Goal: Task Accomplishment & Management: Complete application form

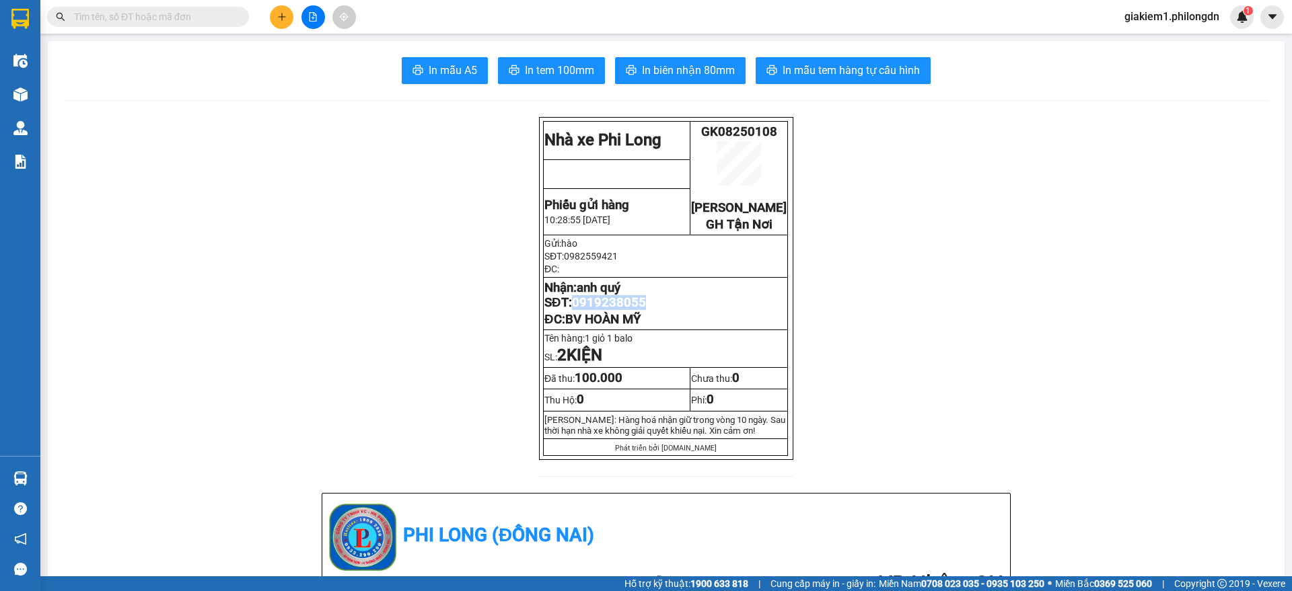
click at [287, 12] on button at bounding box center [282, 17] width 24 height 24
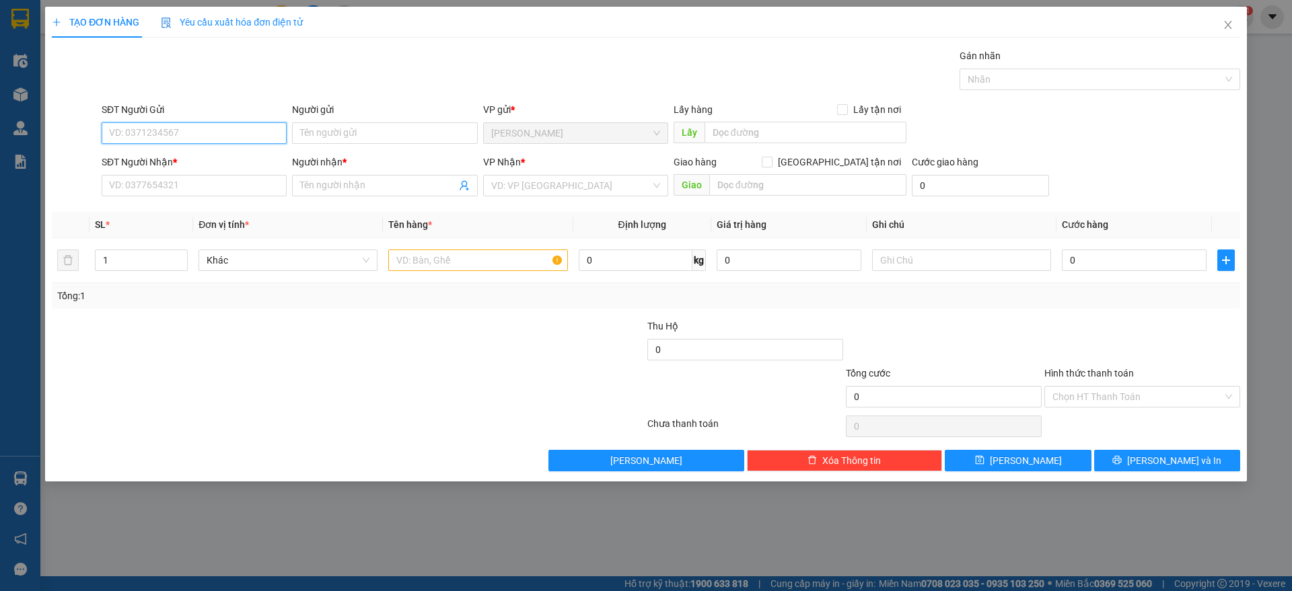
paste input "0968725573"
type input "0968725573"
click at [175, 156] on div "0968725573 - ." at bounding box center [194, 160] width 169 height 15
type input "."
type input "0987324471"
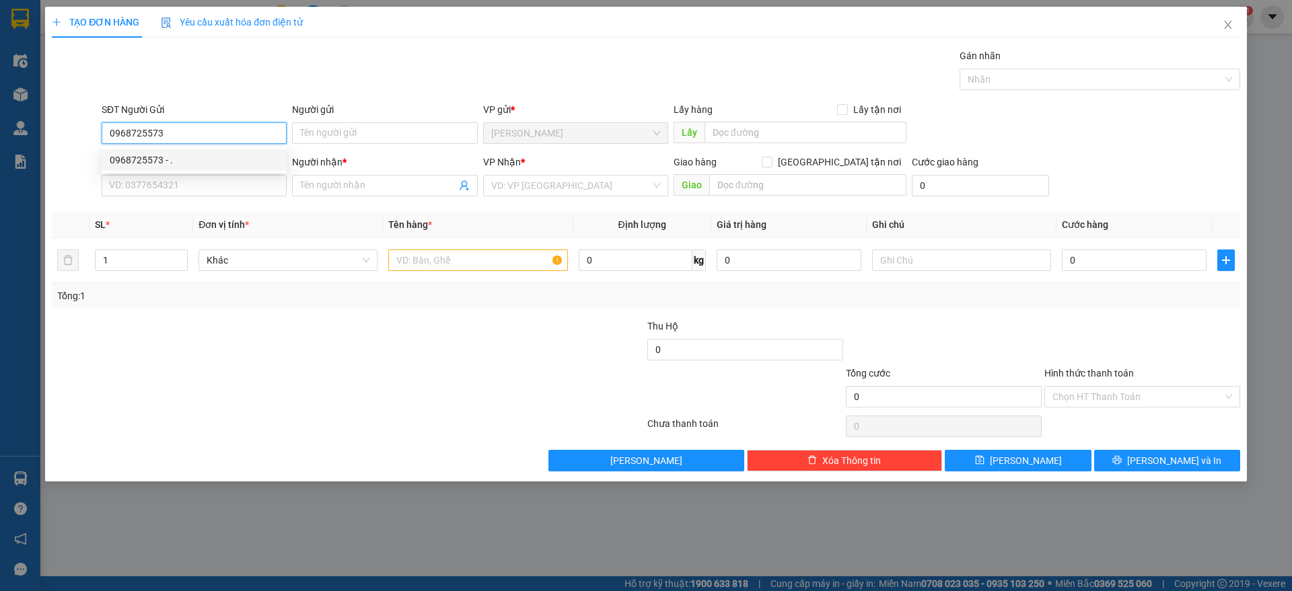
type input "[PERSON_NAME]"
type input "HÀNG XANH"
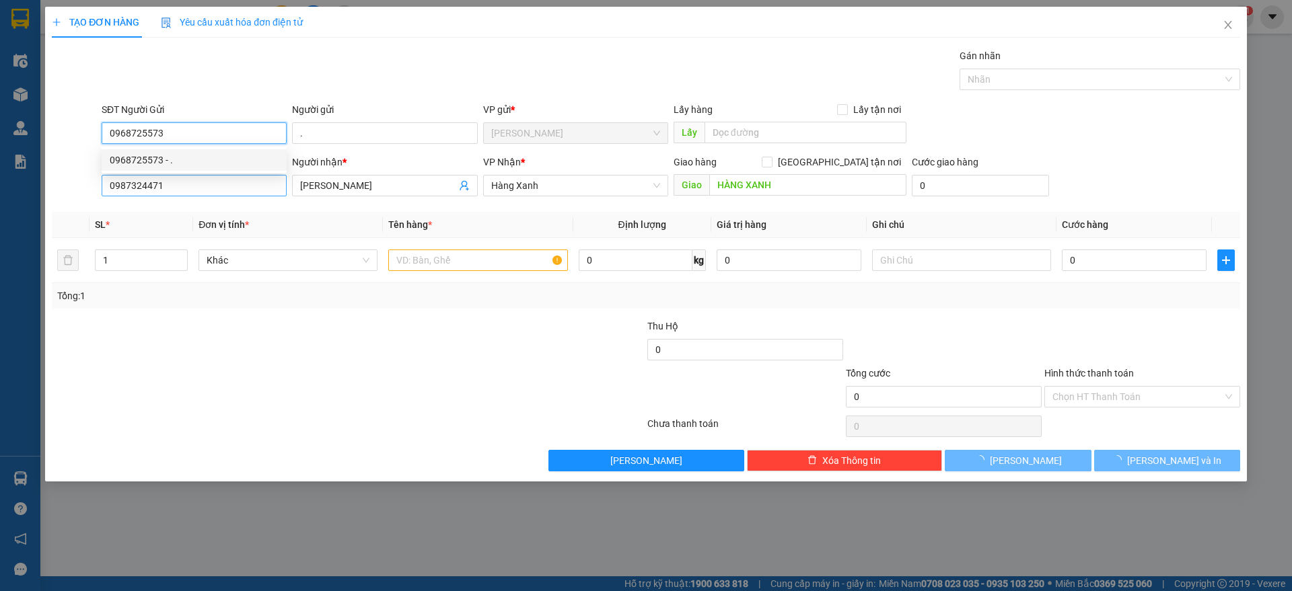
type input "50.000"
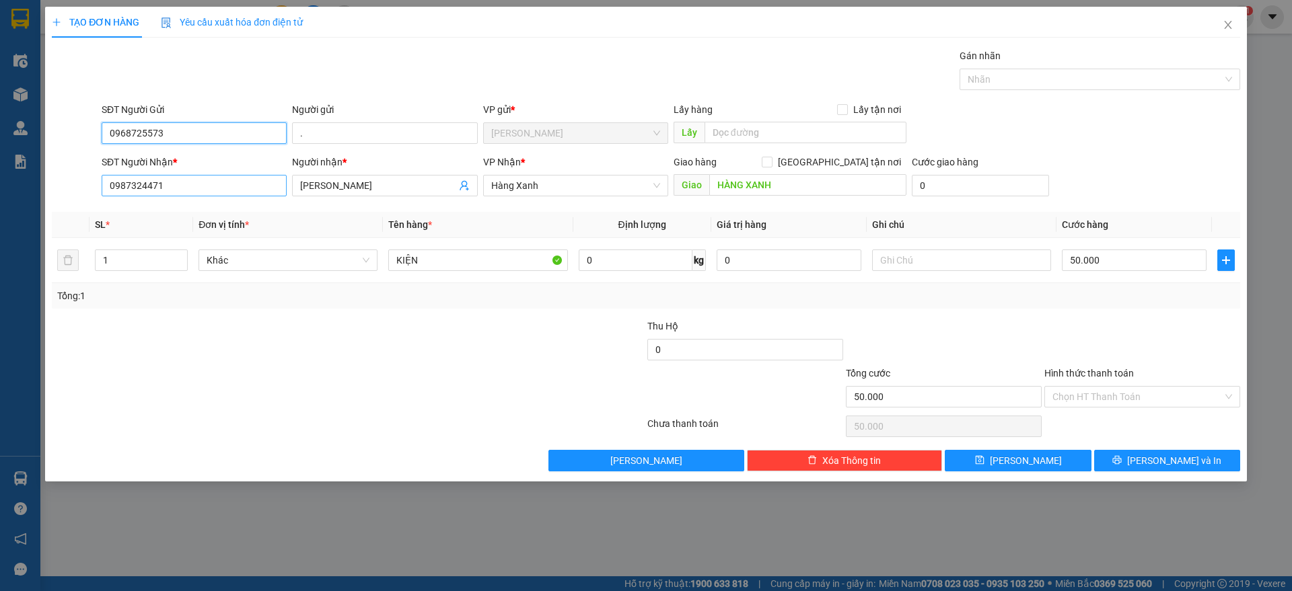
type input "0968725573"
click at [196, 192] on input "0987324471" at bounding box center [194, 186] width 185 height 22
type input "0366313632"
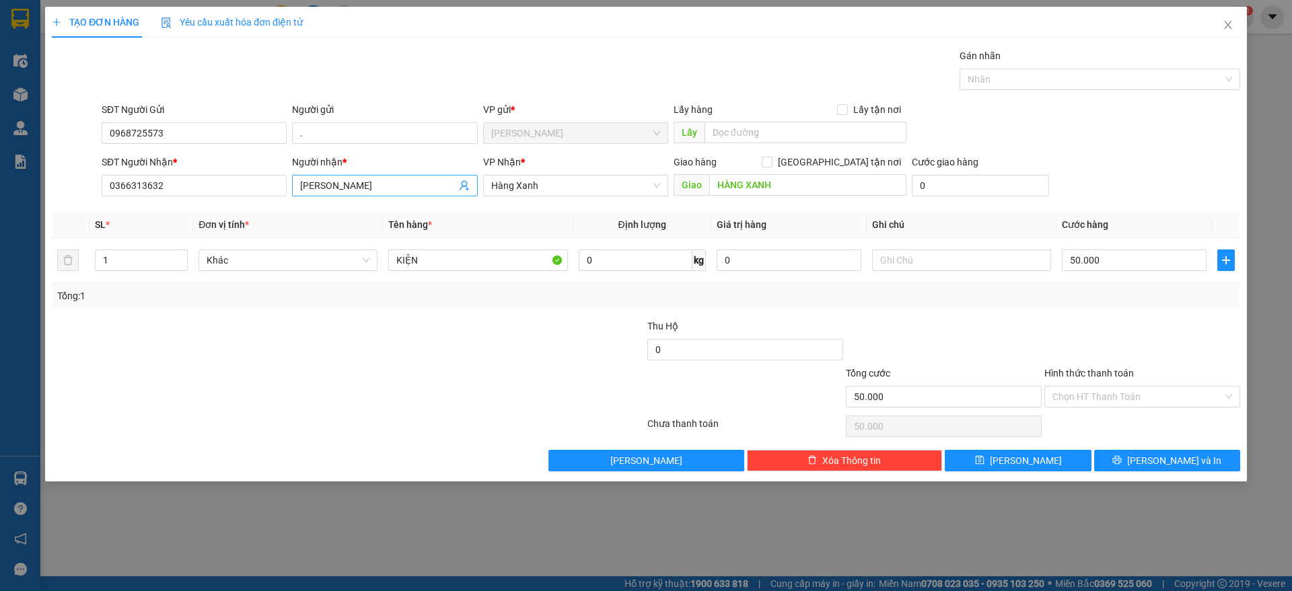
click at [369, 185] on input "[PERSON_NAME]" at bounding box center [377, 185] width 155 height 15
click at [544, 193] on span "Hàng Xanh" at bounding box center [575, 186] width 169 height 20
type input "[PERSON_NAME]"
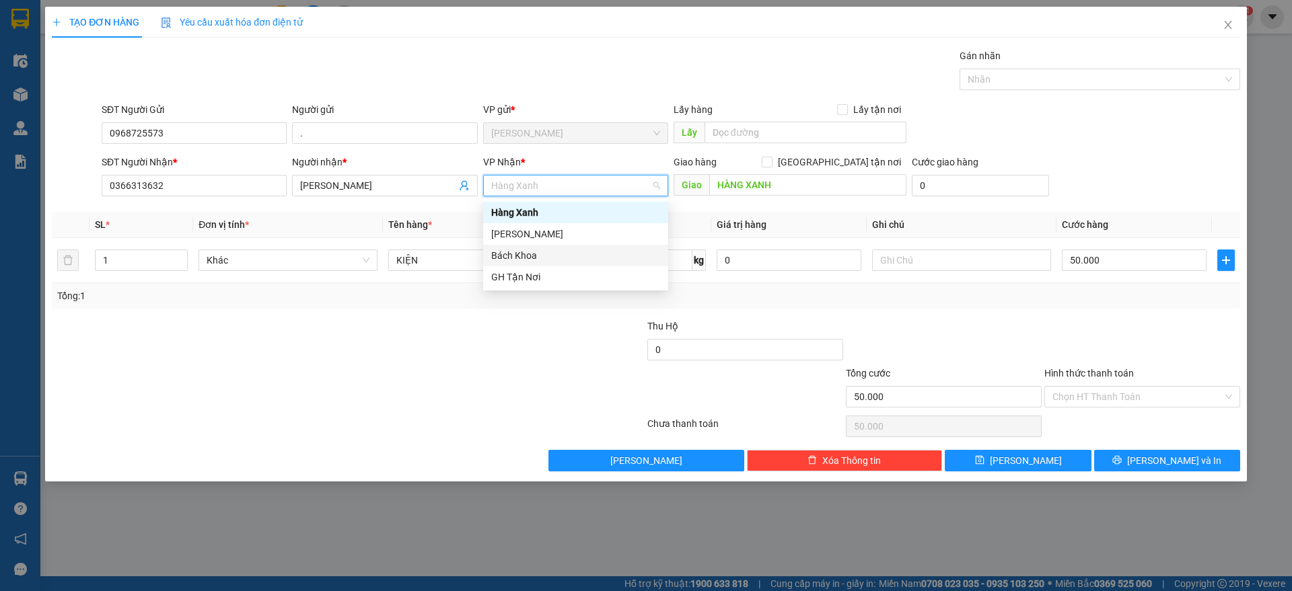
click at [512, 256] on div "Bách Khoa" at bounding box center [575, 255] width 169 height 15
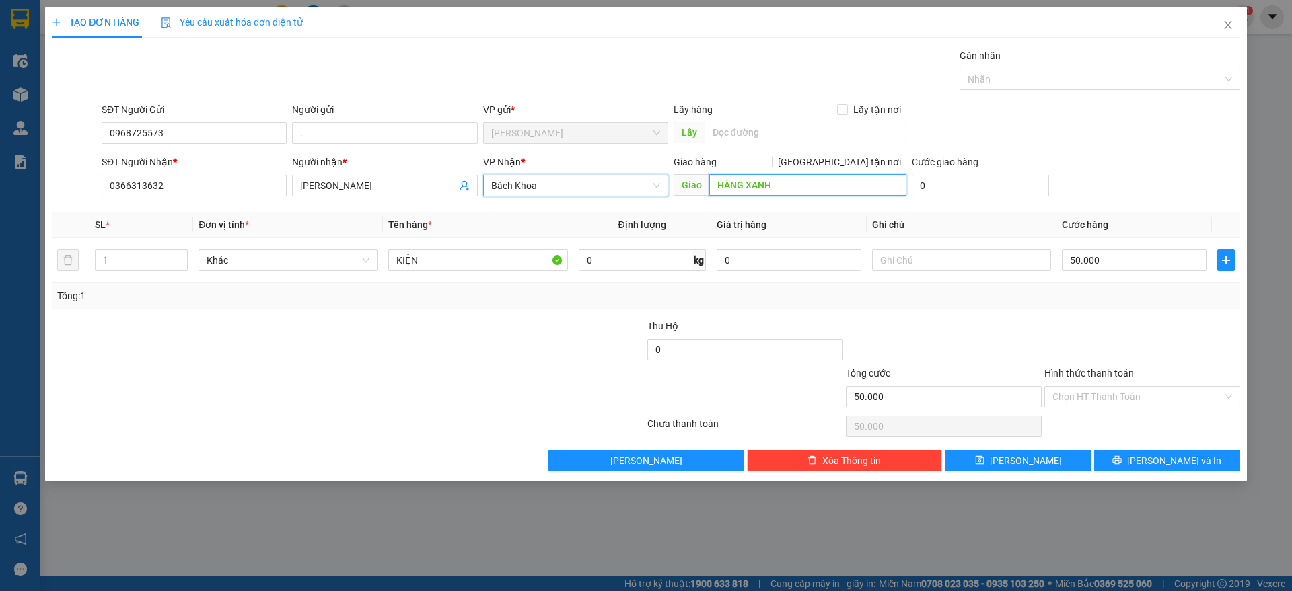
click at [793, 190] on input "HÀNG XANH" at bounding box center [807, 185] width 197 height 22
type input "bách khoa"
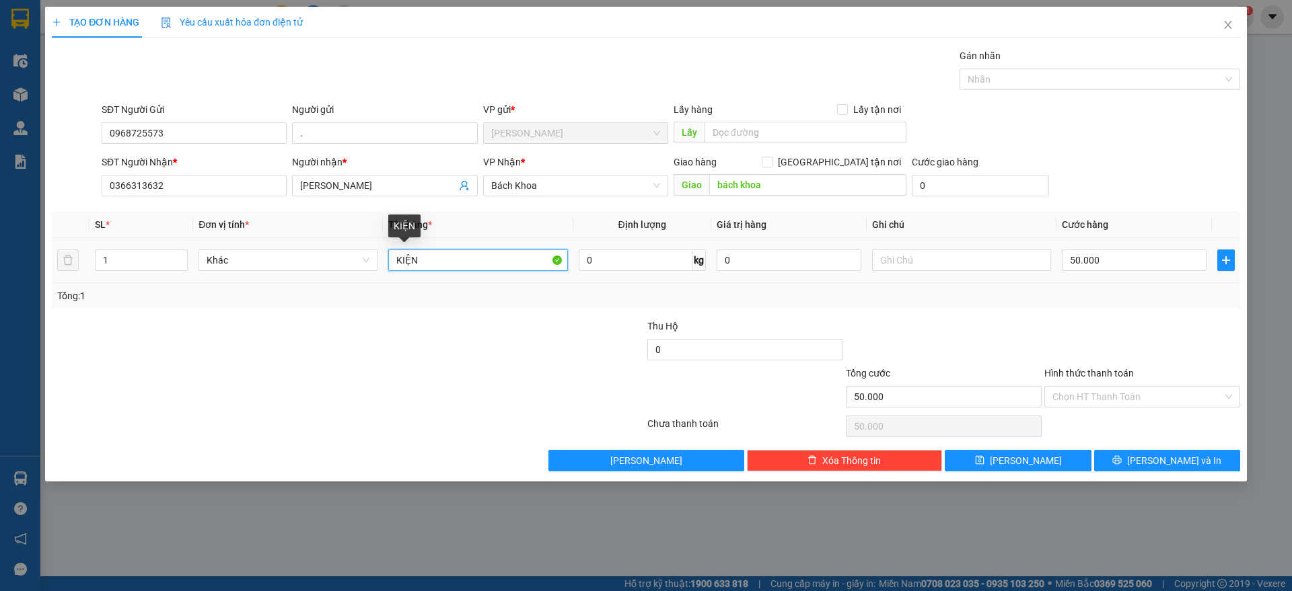
click at [501, 258] on input "KIỆN" at bounding box center [477, 261] width 179 height 22
type input "bọc"
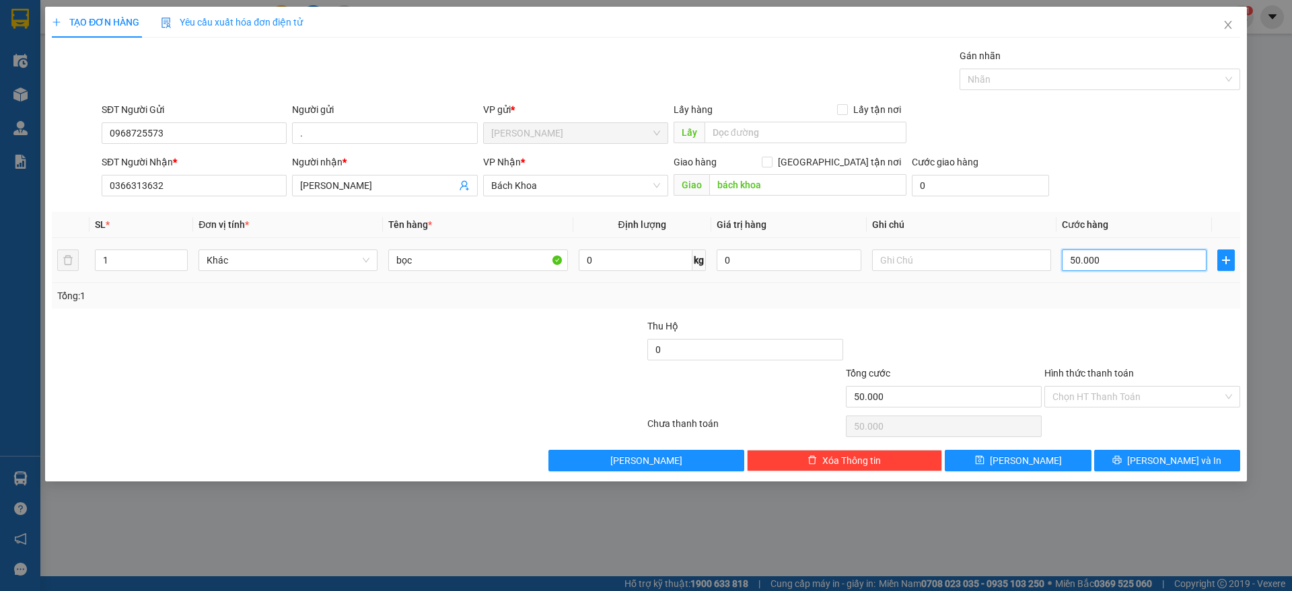
click at [1093, 270] on input "50.000" at bounding box center [1134, 261] width 145 height 22
type input "3"
type input "30"
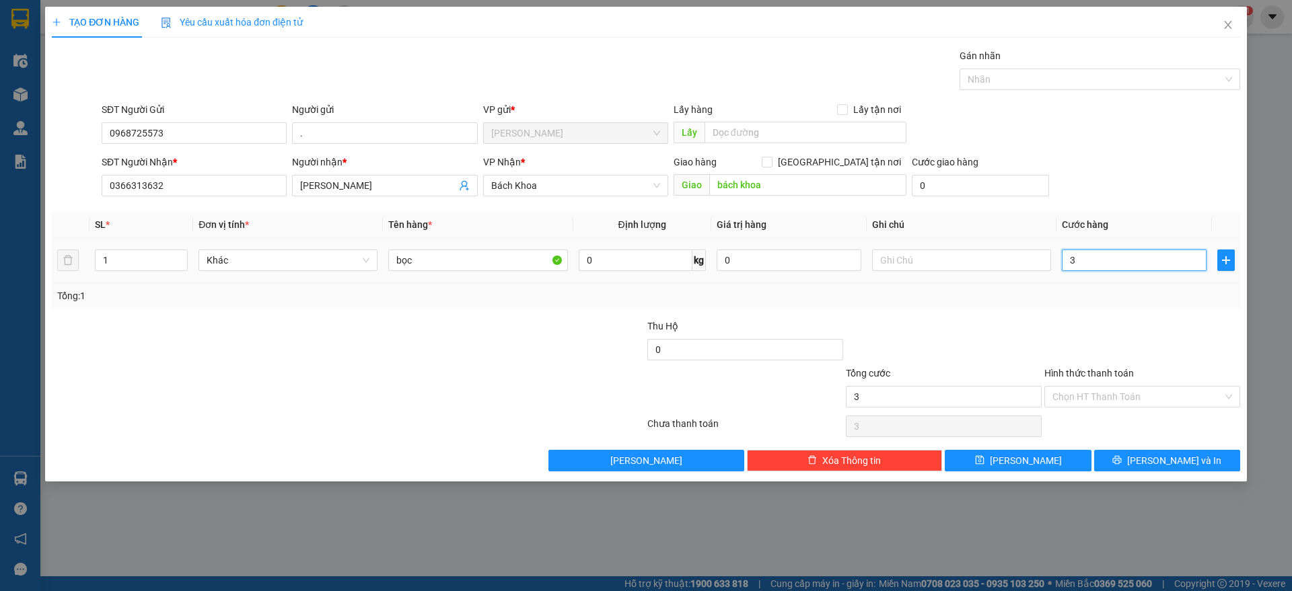
type input "30"
type input "300"
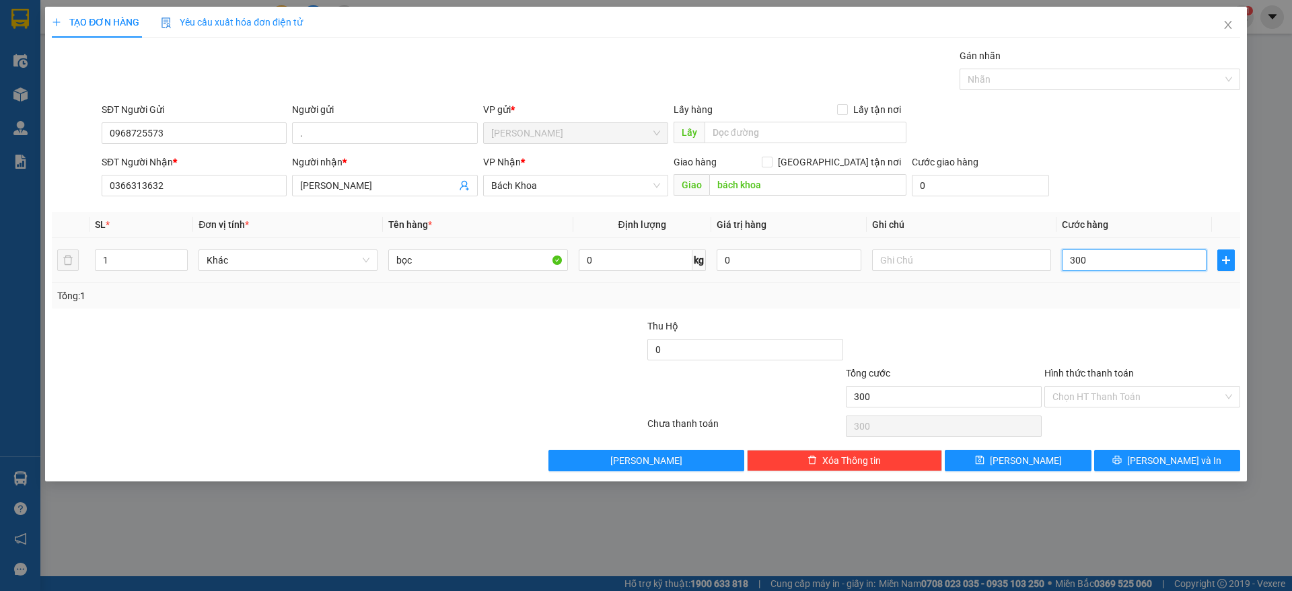
type input "3.000"
type input "30.000"
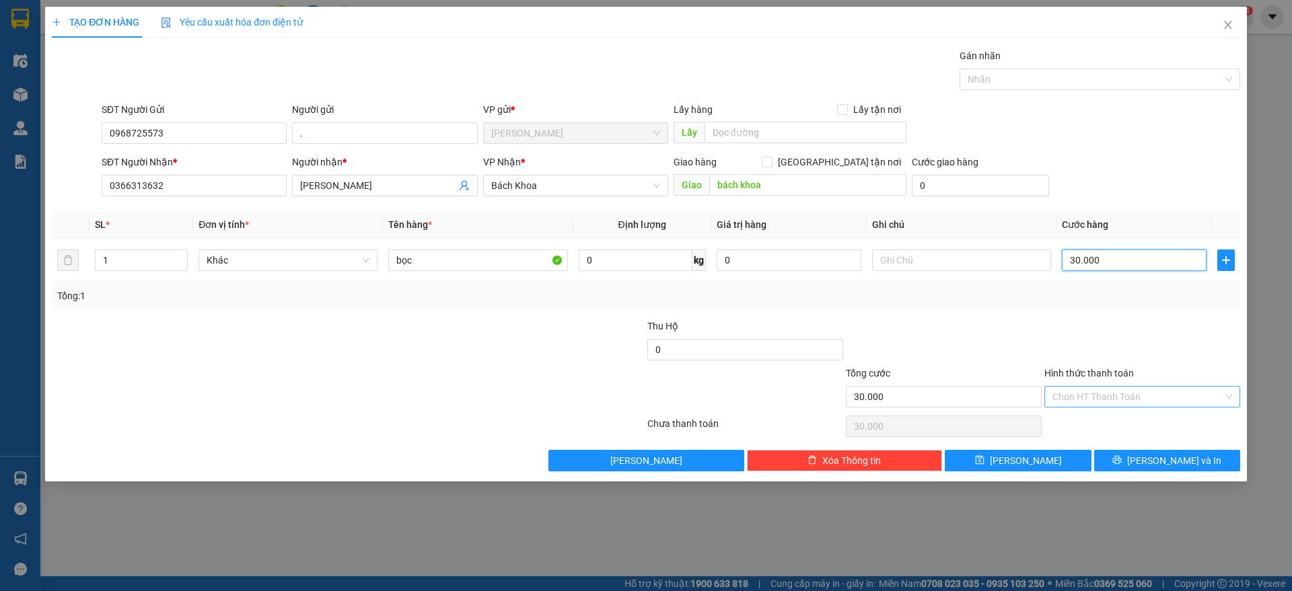
type input "30.000"
click at [1123, 404] on input "Hình thức thanh toán" at bounding box center [1137, 397] width 170 height 20
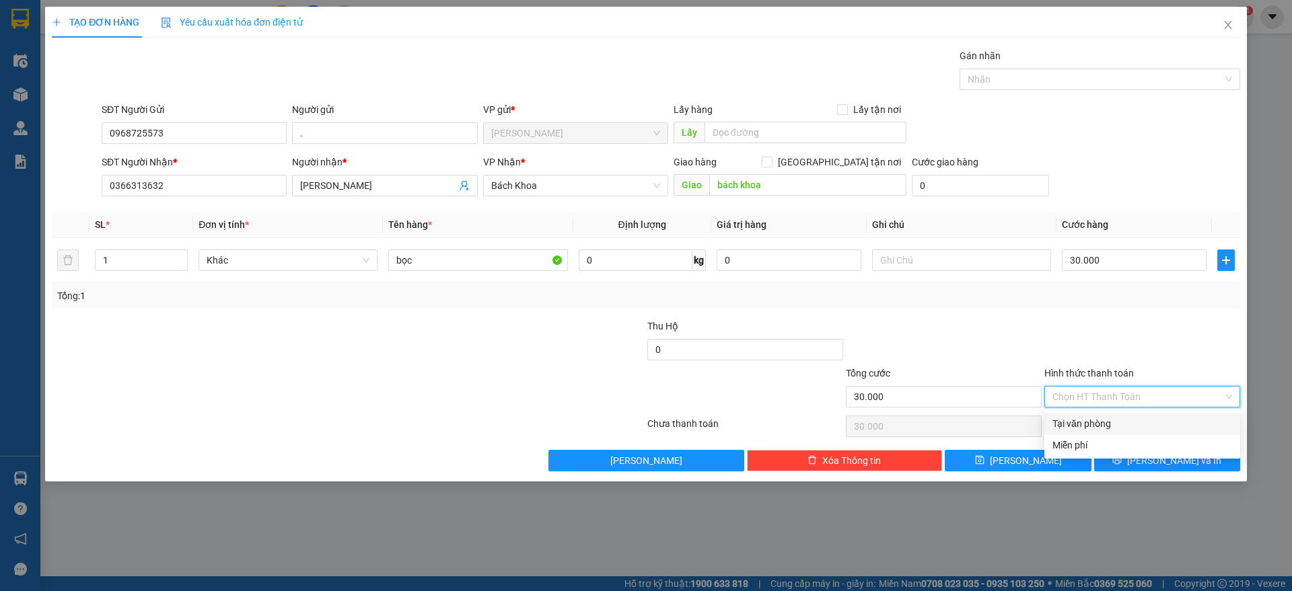
click at [1127, 428] on div "Tại văn phòng" at bounding box center [1142, 423] width 180 height 15
type input "0"
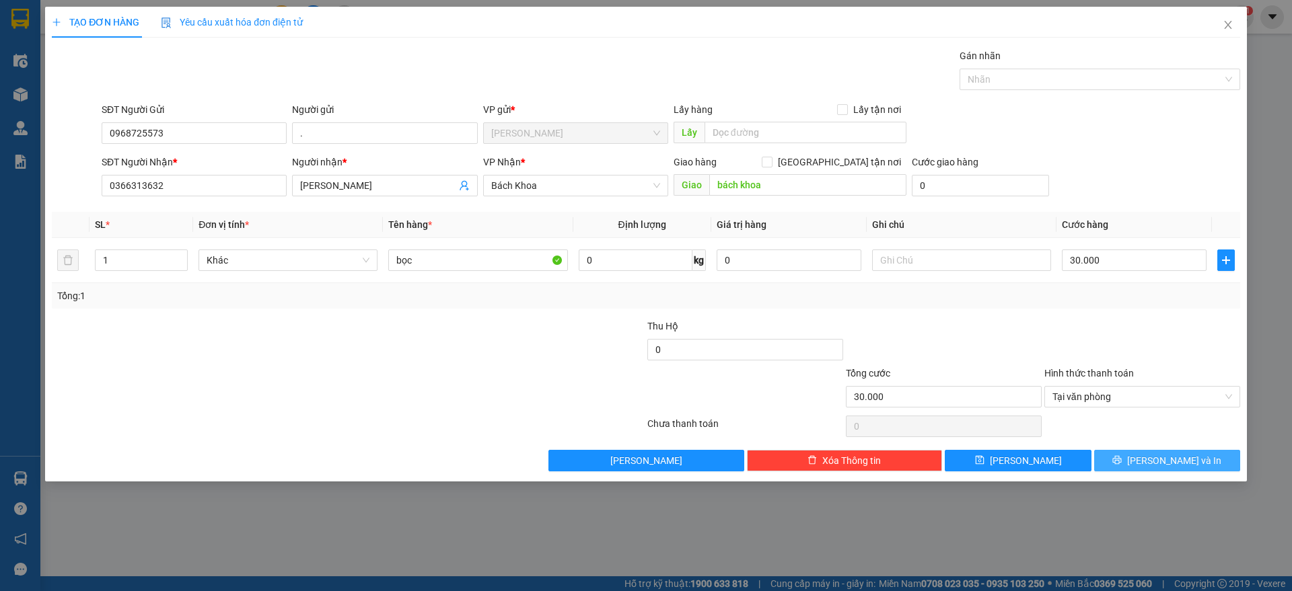
click at [1127, 453] on button "[PERSON_NAME] và In" at bounding box center [1167, 461] width 146 height 22
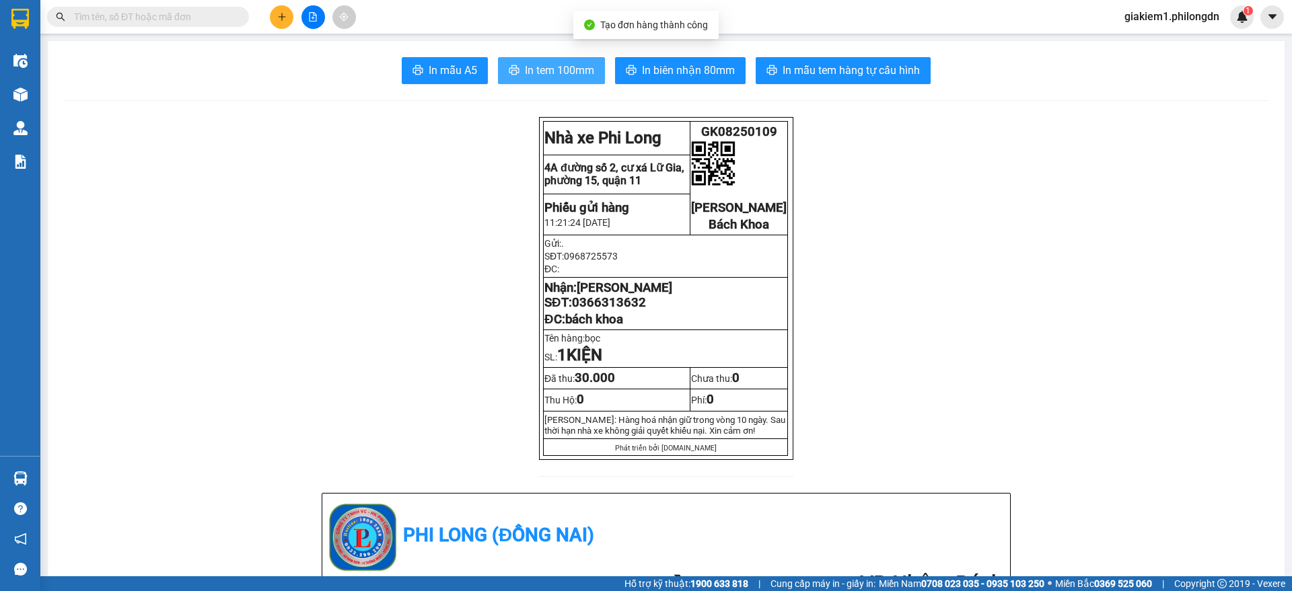
click at [541, 79] on button "In tem 100mm" at bounding box center [551, 70] width 107 height 27
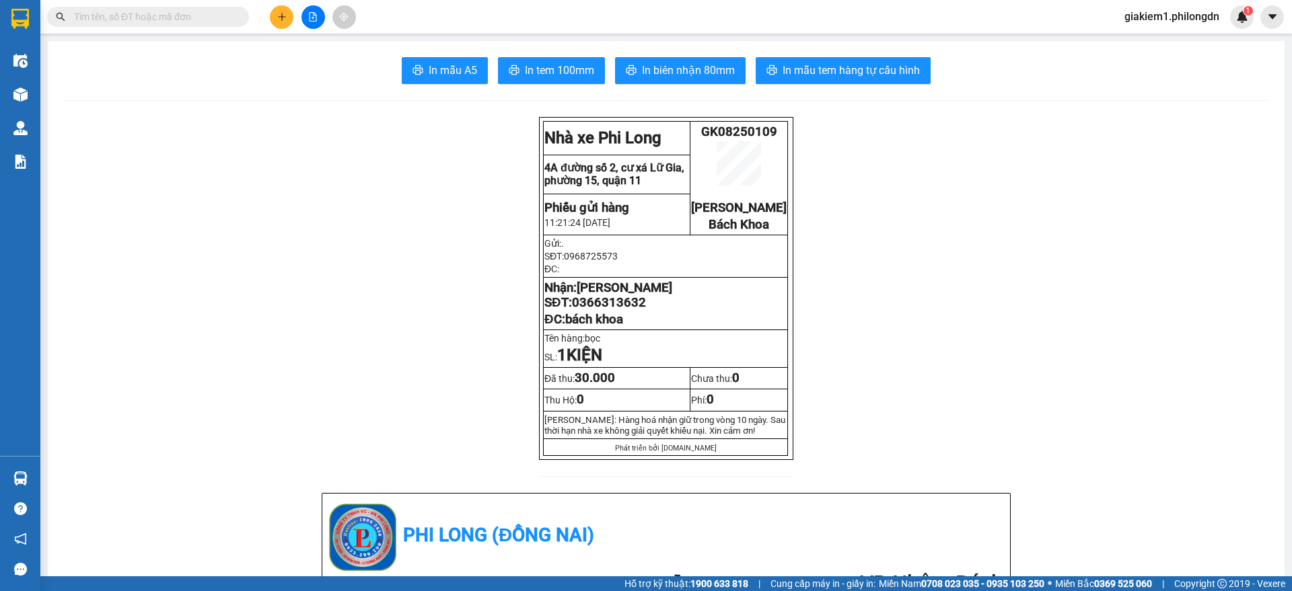
click at [594, 310] on span "0366313632" at bounding box center [609, 302] width 74 height 15
copy span "0366313632"
click at [283, 19] on icon "plus" at bounding box center [281, 16] width 9 height 9
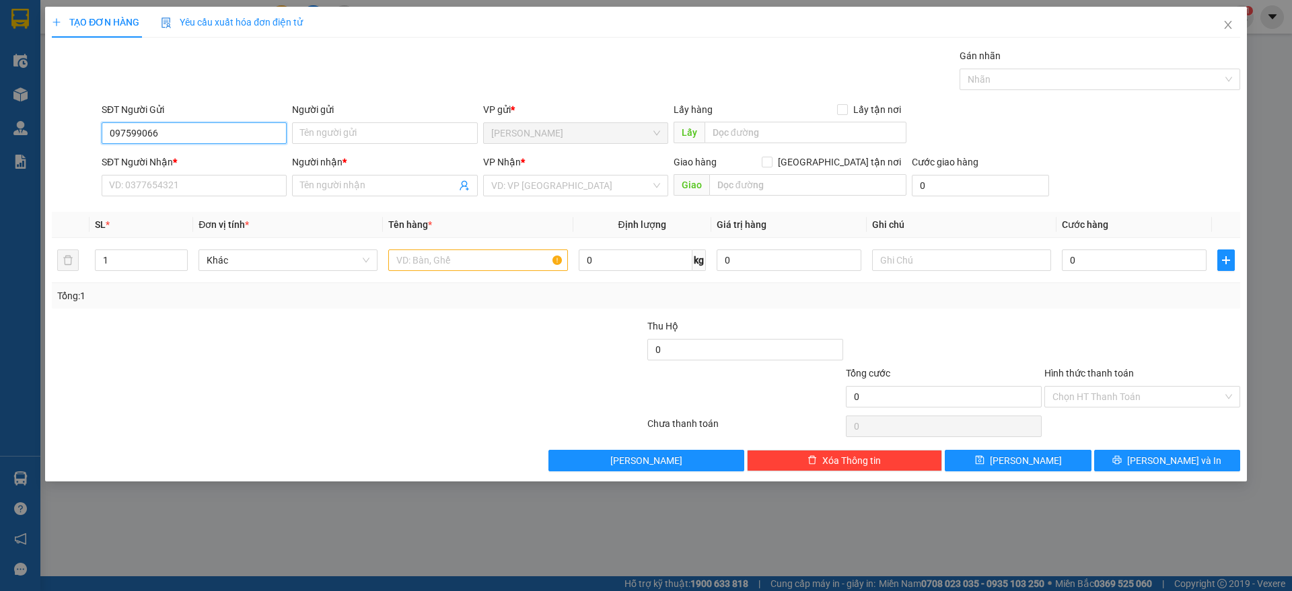
type input "0975990660"
click at [225, 165] on div "0975990660 - TỐN" at bounding box center [194, 160] width 169 height 15
type input "TỐN"
type input "0902537105"
type input "YẾN"
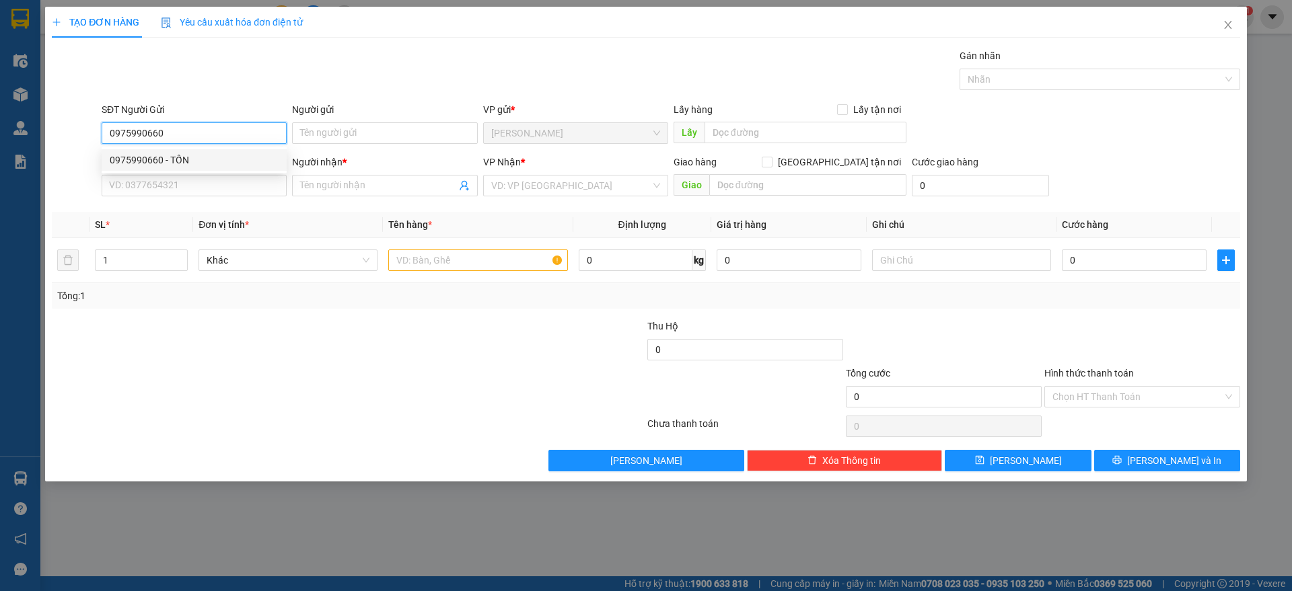
checkbox input "true"
type input "2 [PERSON_NAME] KÝ P13 GÒ VẤP"
type input "100.000"
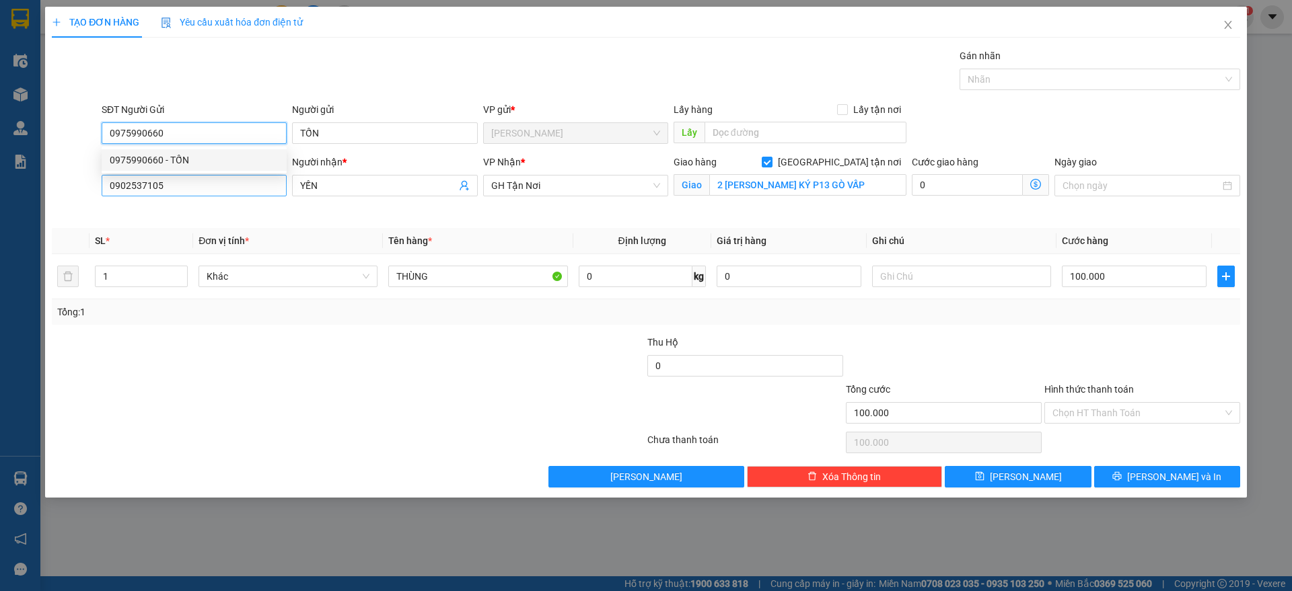
type input "0975990660"
click at [224, 184] on input "0902537105" at bounding box center [194, 186] width 185 height 22
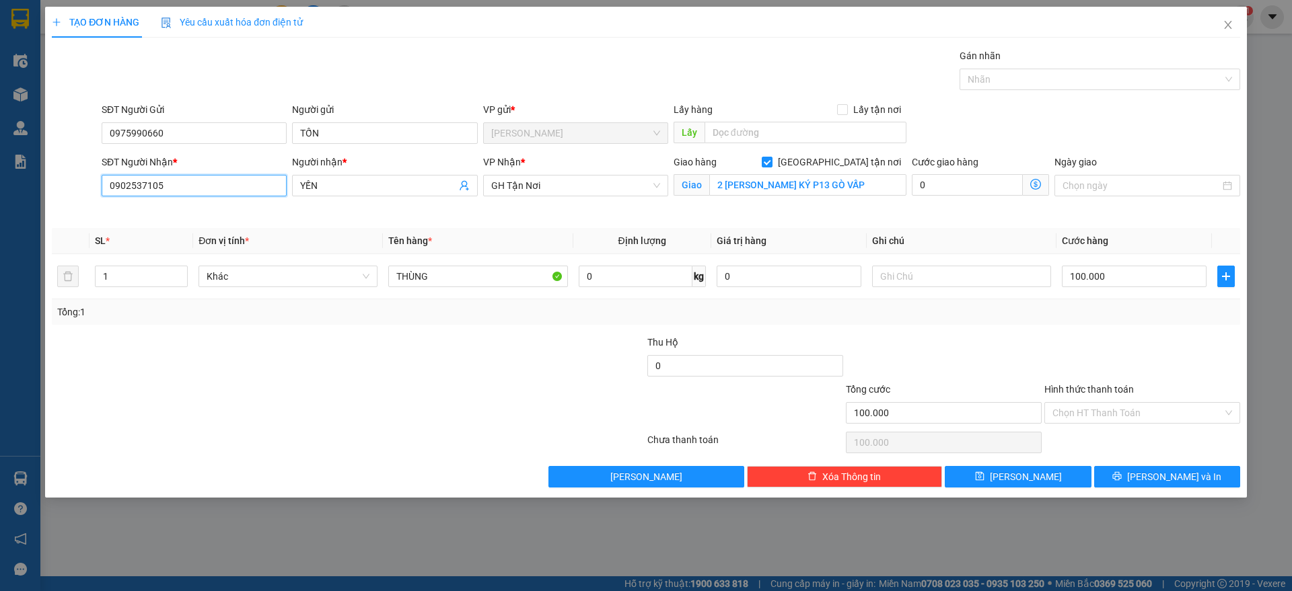
click at [224, 184] on input "0902537105" at bounding box center [194, 186] width 185 height 22
type input "0906862580"
click at [324, 182] on input "YẾN" at bounding box center [377, 185] width 155 height 15
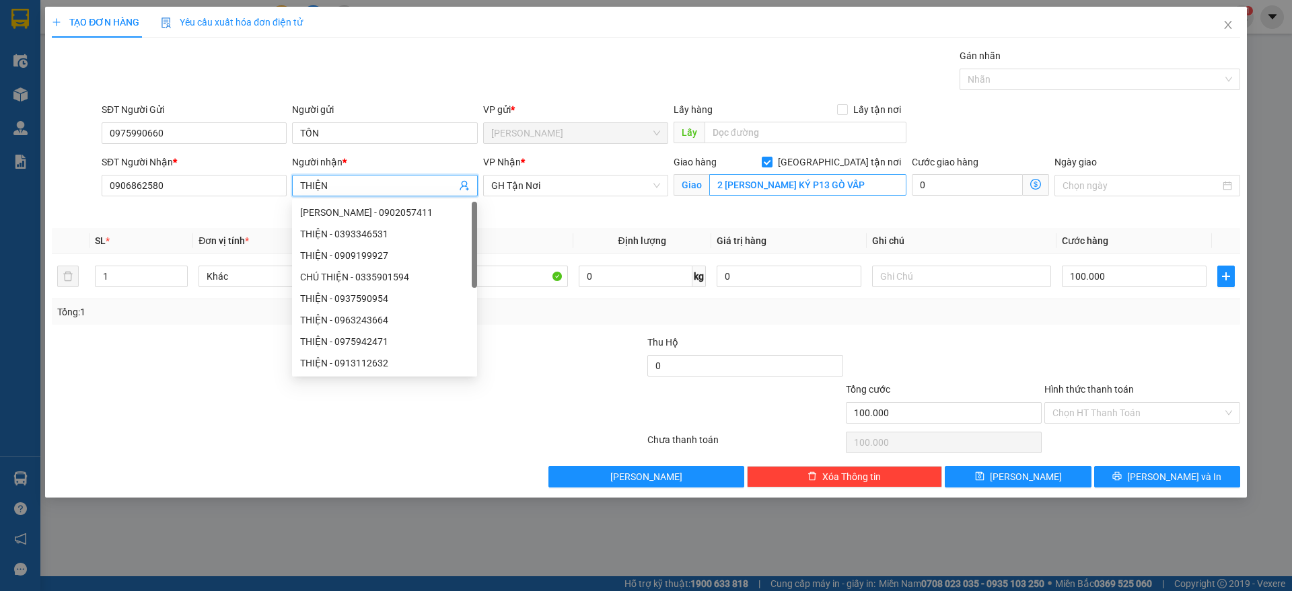
type input "THIỆN"
click at [738, 183] on input "2 [PERSON_NAME] KÝ P13 GÒ VẤP" at bounding box center [807, 185] width 197 height 22
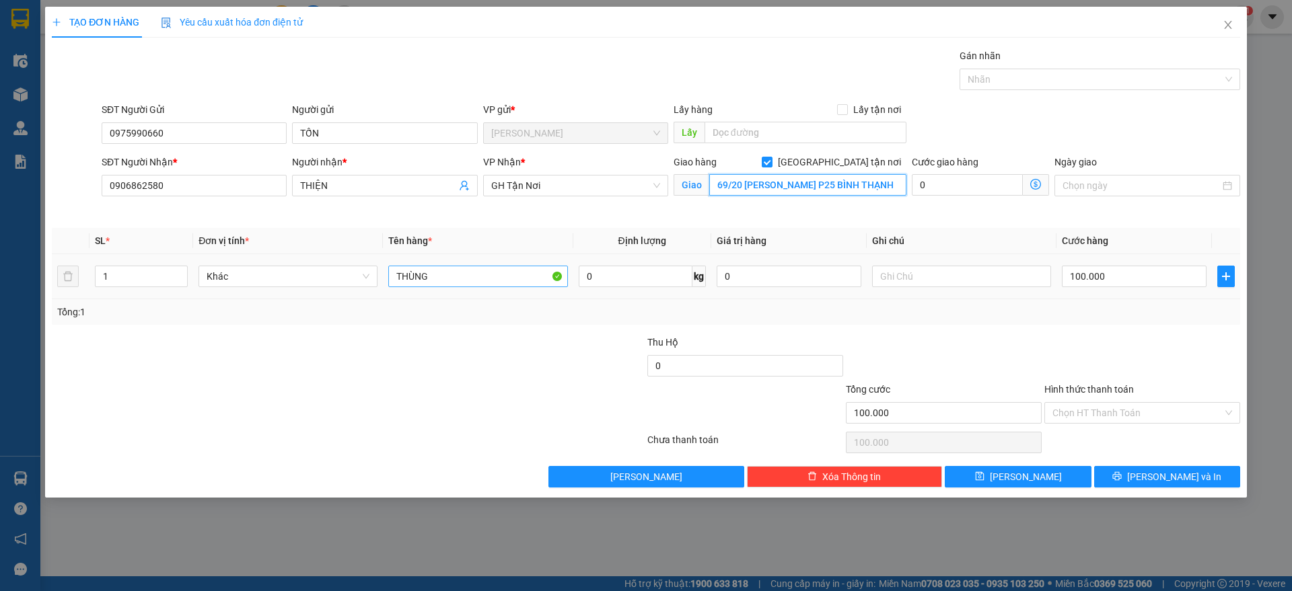
type input "69/20 [PERSON_NAME] P25 BÌNH THẠNH"
click at [480, 272] on input "THÙNG" at bounding box center [477, 277] width 179 height 22
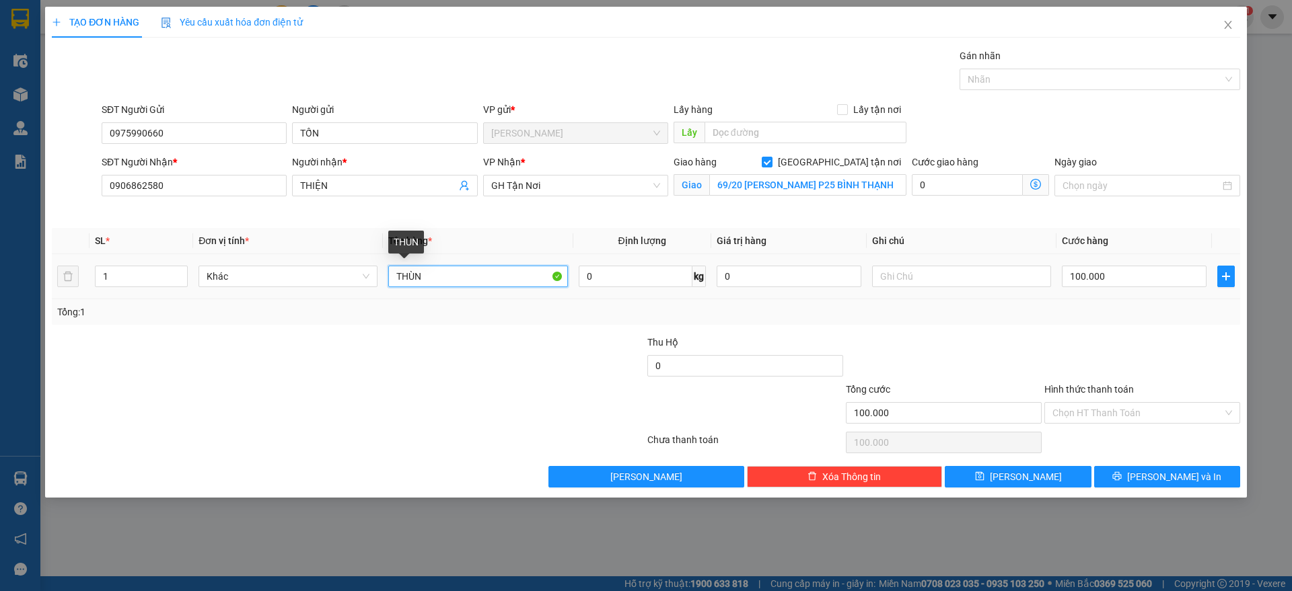
type input "THÙNG"
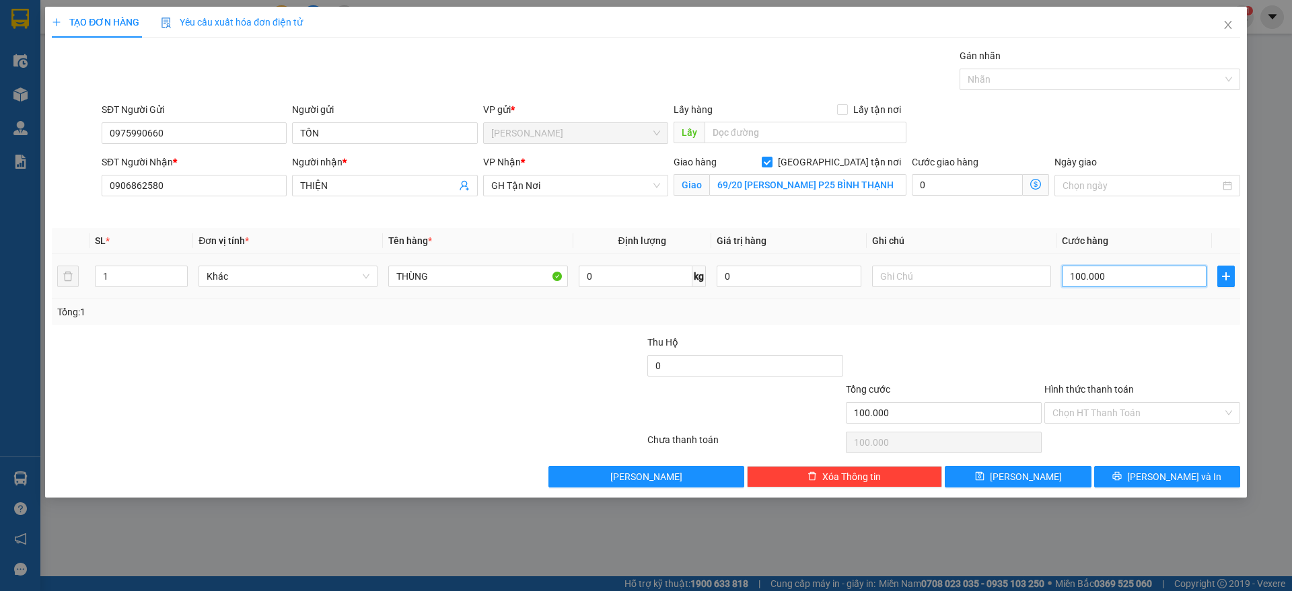
click at [1153, 273] on input "100.000" at bounding box center [1134, 277] width 145 height 22
type input "6"
type input "60"
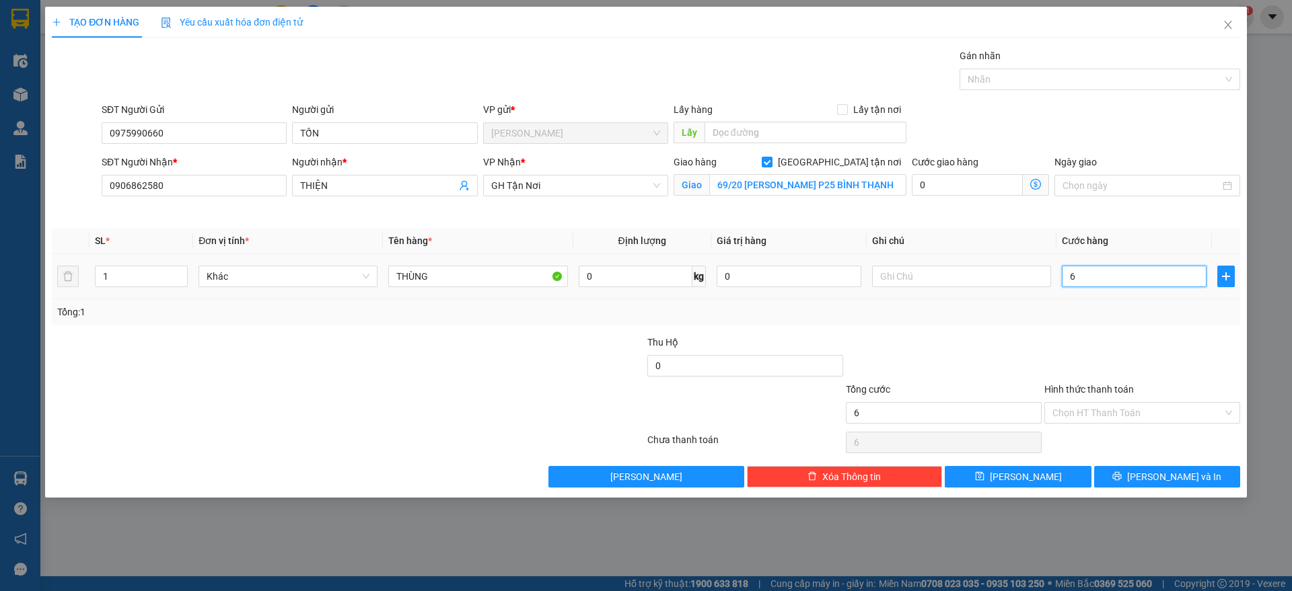
type input "60"
type input "600"
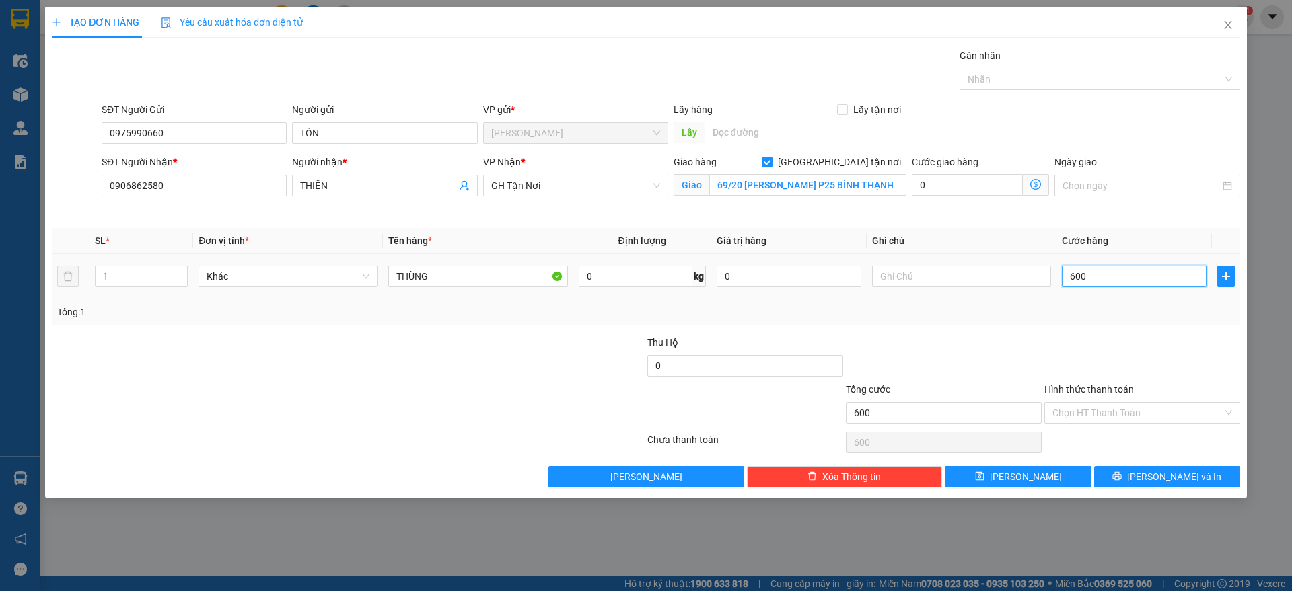
type input "6.000"
type input "60.000"
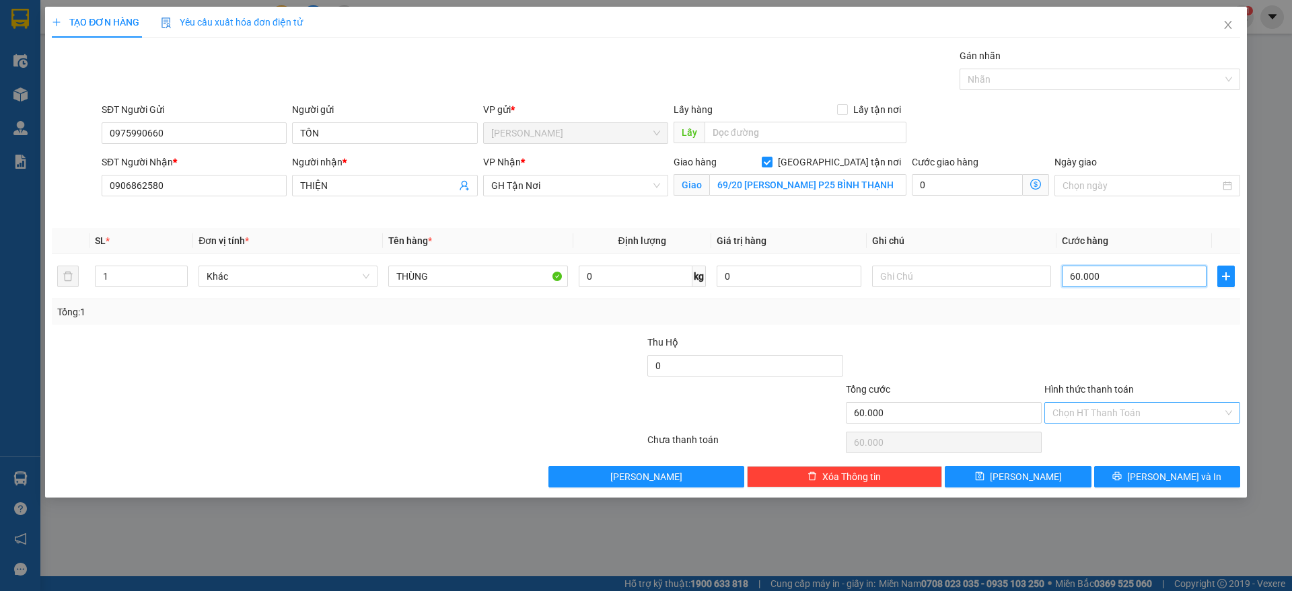
type input "60.000"
click at [1139, 416] on input "Hình thức thanh toán" at bounding box center [1137, 413] width 170 height 20
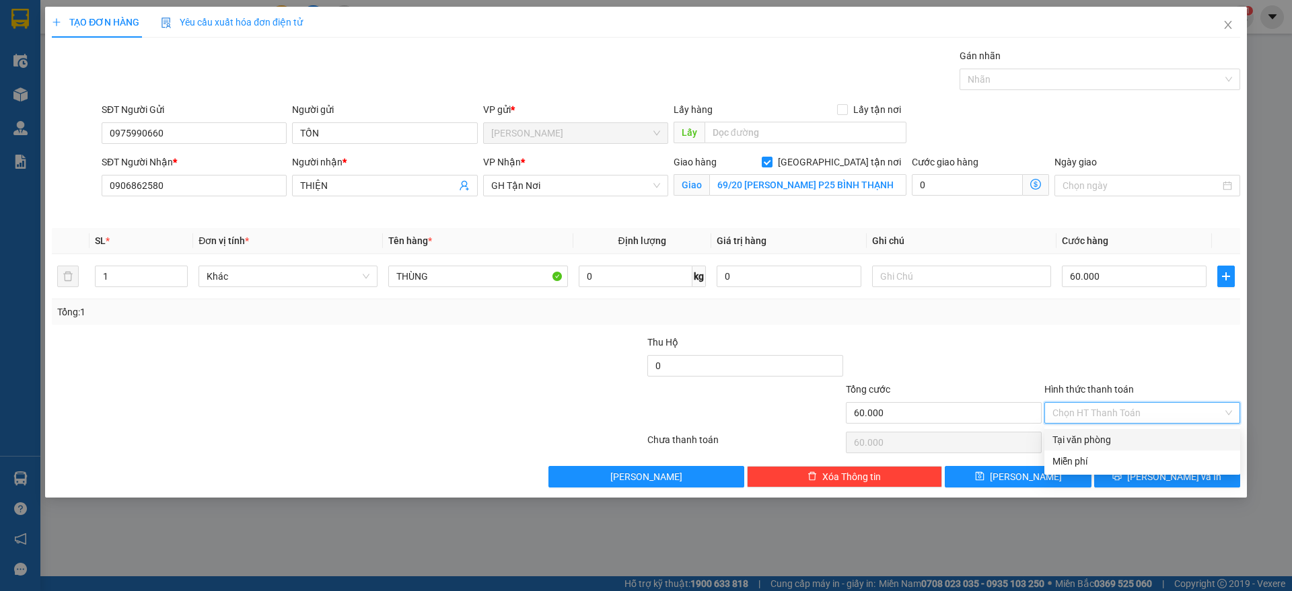
click at [1124, 441] on div "Tại văn phòng" at bounding box center [1142, 440] width 180 height 15
type input "0"
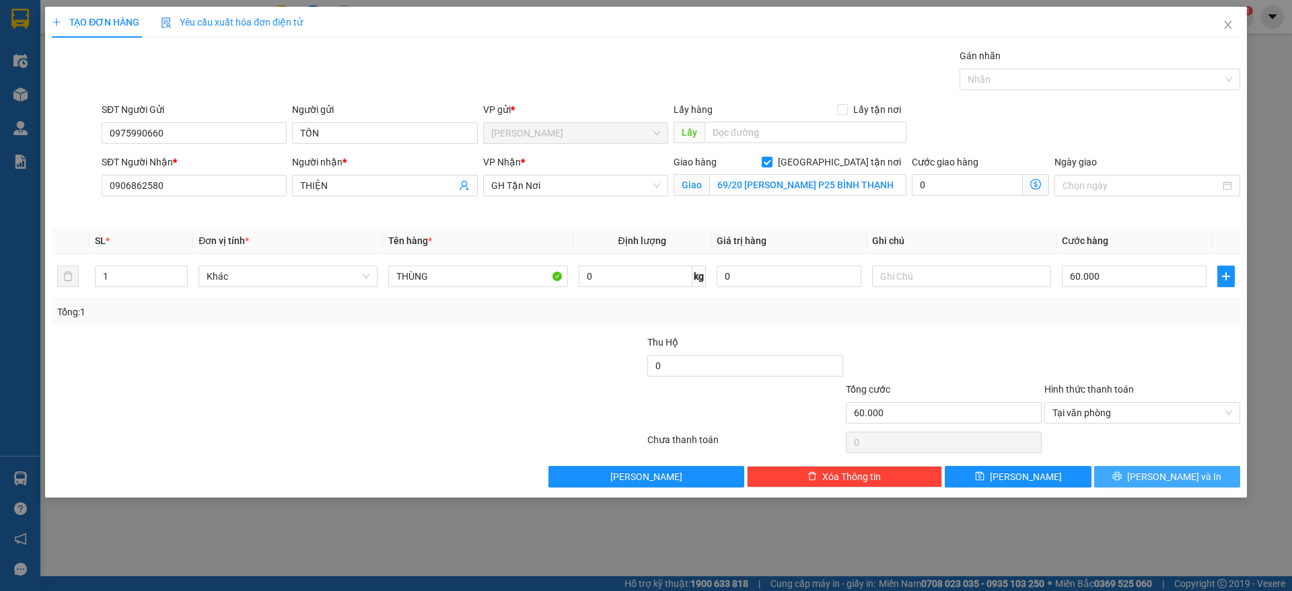
click at [1118, 468] on div "[PERSON_NAME] và In" at bounding box center [1167, 477] width 149 height 22
drag, startPoint x: 1146, startPoint y: 465, endPoint x: 1146, endPoint y: 472, distance: 6.8
click at [1146, 472] on div "[PERSON_NAME] và In" at bounding box center [1167, 477] width 149 height 22
click at [1159, 473] on span "[PERSON_NAME] và In" at bounding box center [1174, 477] width 94 height 15
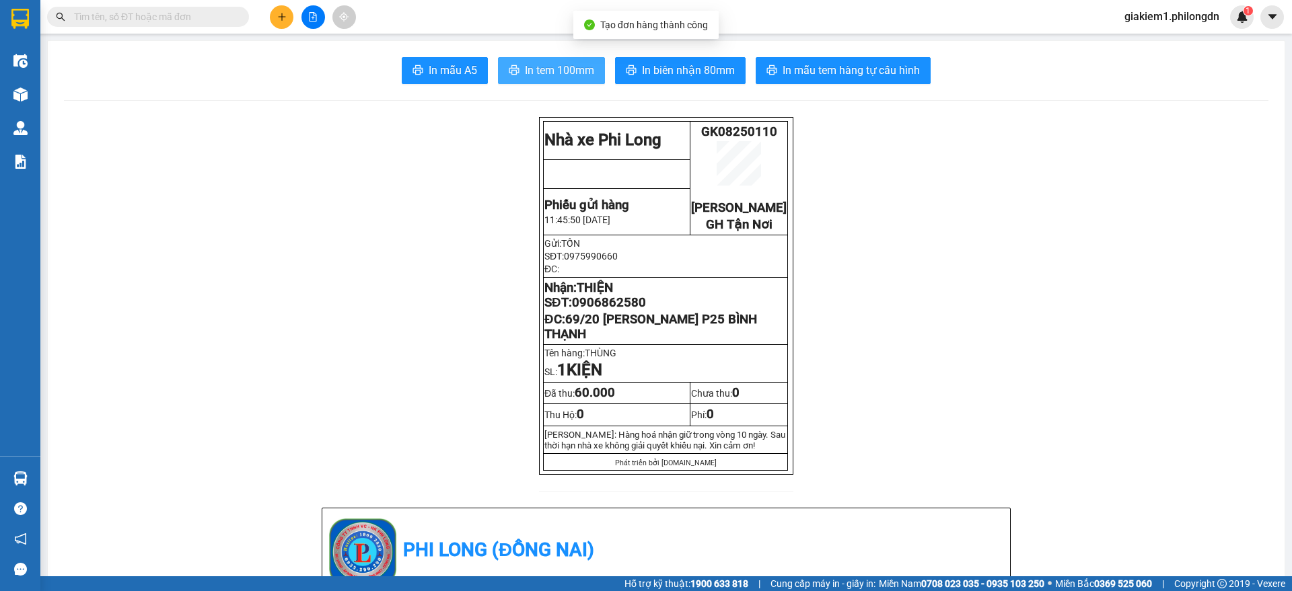
click at [544, 63] on span "In tem 100mm" at bounding box center [559, 70] width 69 height 17
drag, startPoint x: 610, startPoint y: 351, endPoint x: 561, endPoint y: 342, distance: 49.8
click at [561, 342] on p "ĐC: 69/20 [PERSON_NAME] P25 BÌNH THẠNH" at bounding box center [665, 327] width 242 height 30
copy span "69/20 [PERSON_NAME] P25 BÌNH THẠNH"
click at [628, 310] on span "0906862580" at bounding box center [609, 302] width 74 height 15
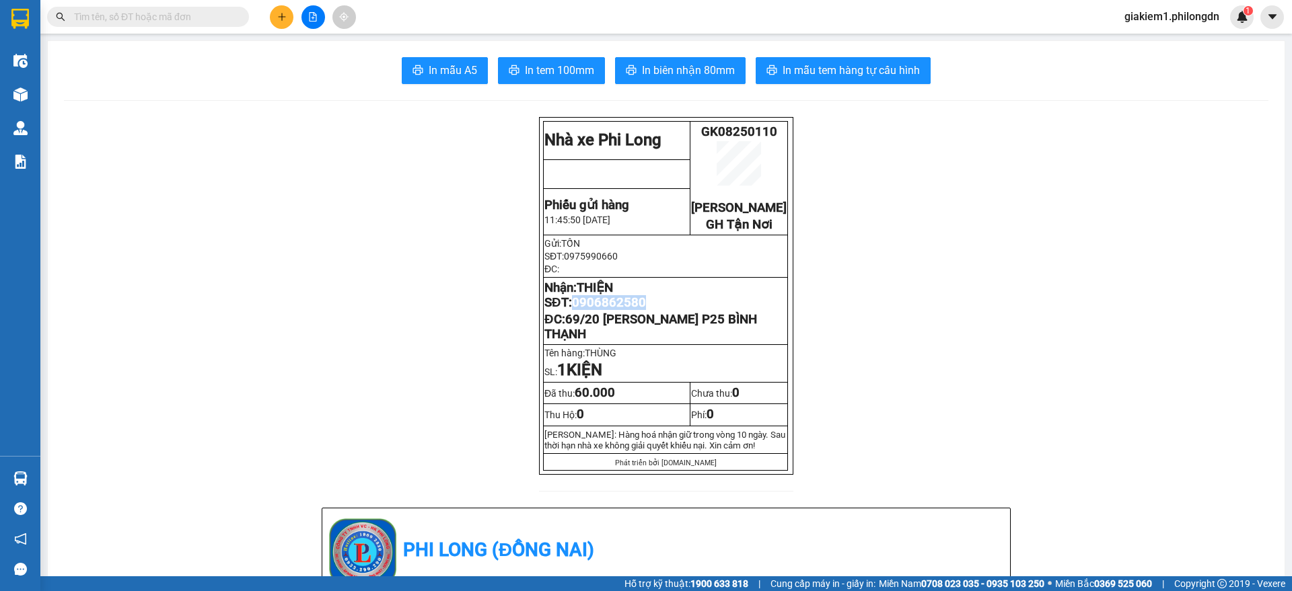
click at [628, 310] on span "0906862580" at bounding box center [609, 302] width 74 height 15
copy span "0906862580"
click at [273, 18] on button at bounding box center [282, 17] width 24 height 24
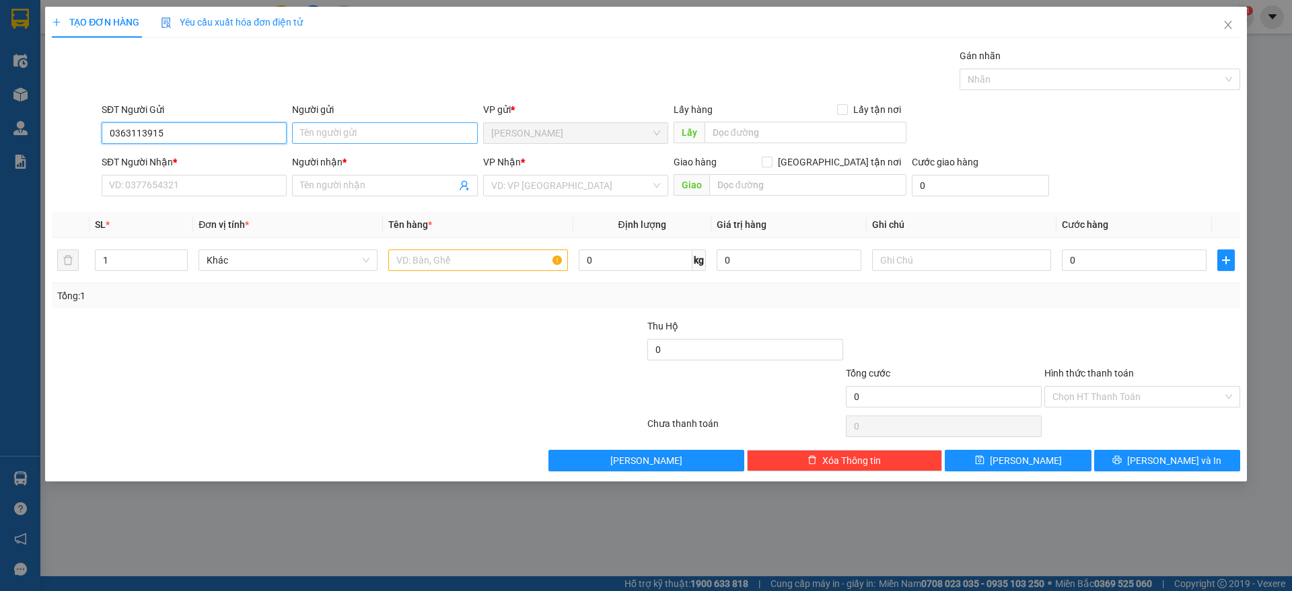
type input "0363113915"
click at [353, 135] on input "Người gửi" at bounding box center [384, 133] width 185 height 22
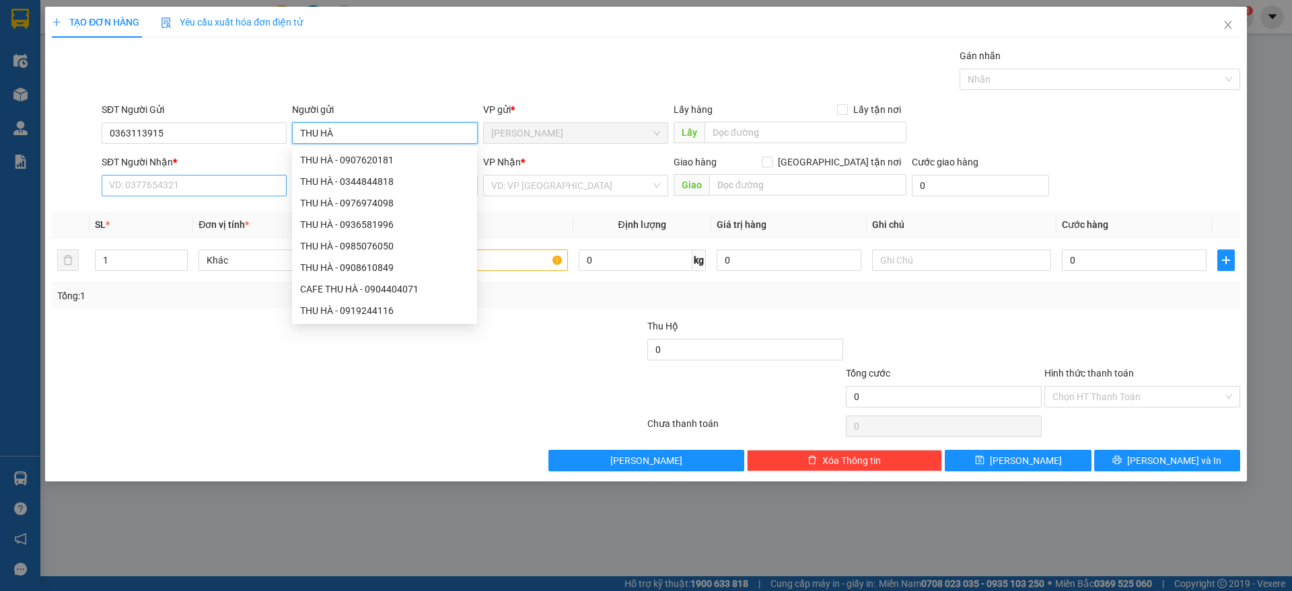
type input "THU HÀ"
click at [174, 186] on input "SĐT Người Nhận *" at bounding box center [194, 186] width 185 height 22
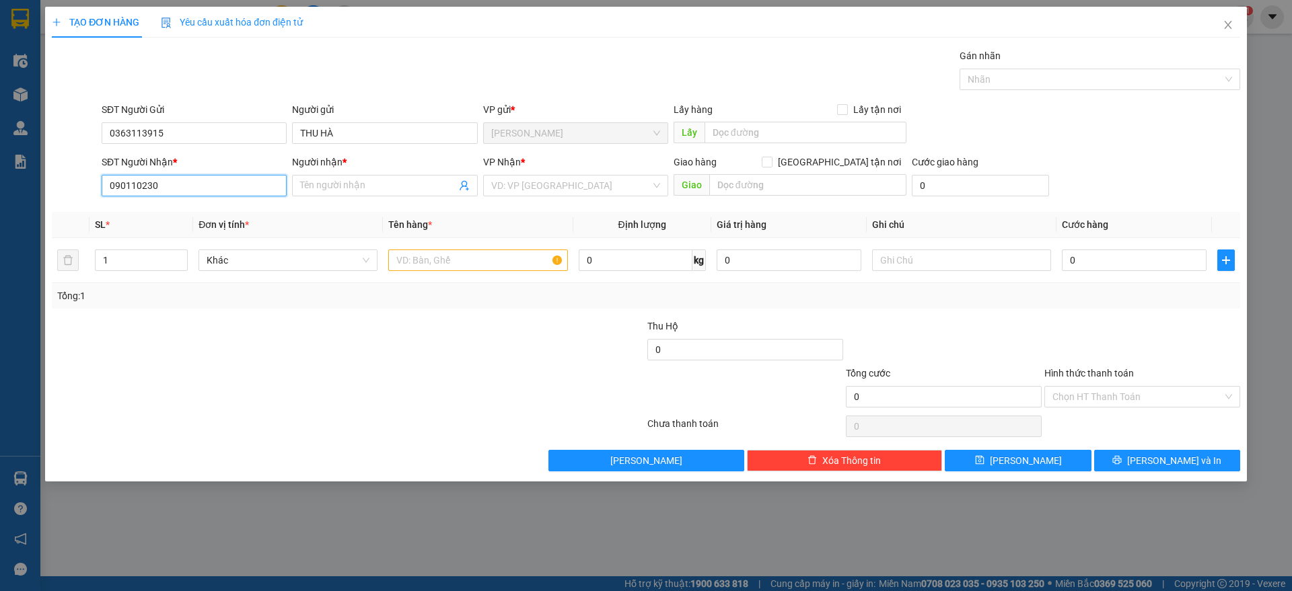
type input "0901102303"
click at [220, 203] on div "0901102303 - ." at bounding box center [194, 213] width 185 height 22
type input "."
checkbox input "true"
type input "93 [PERSON_NAME] RIÊNG Q1"
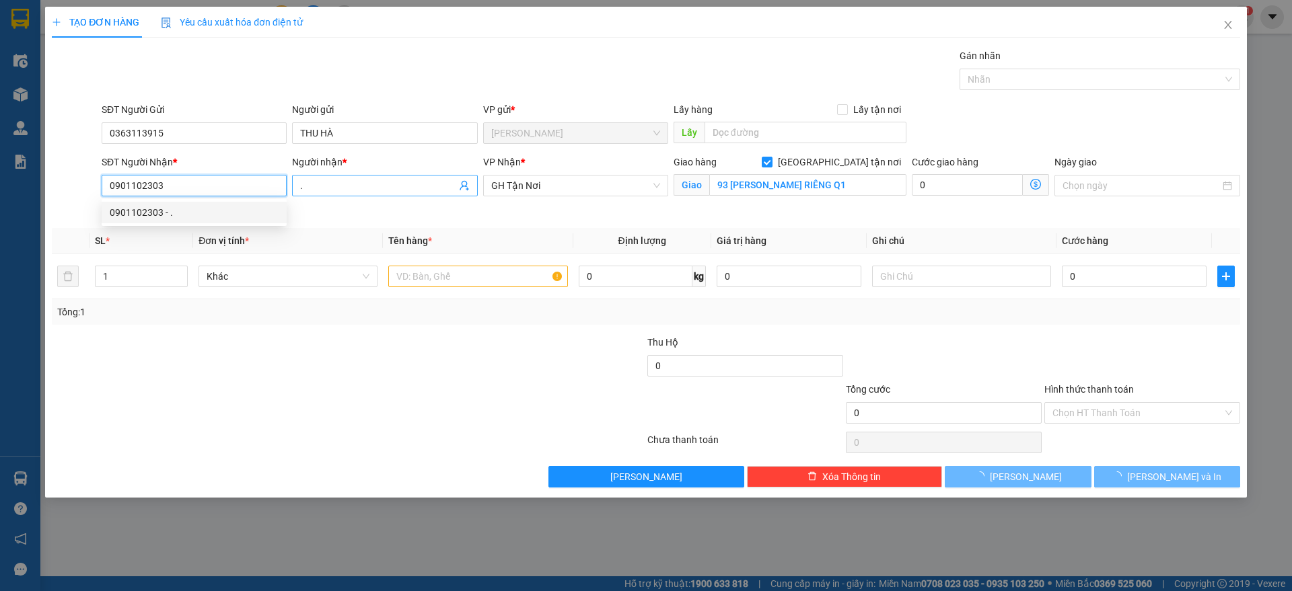
type input "70.000"
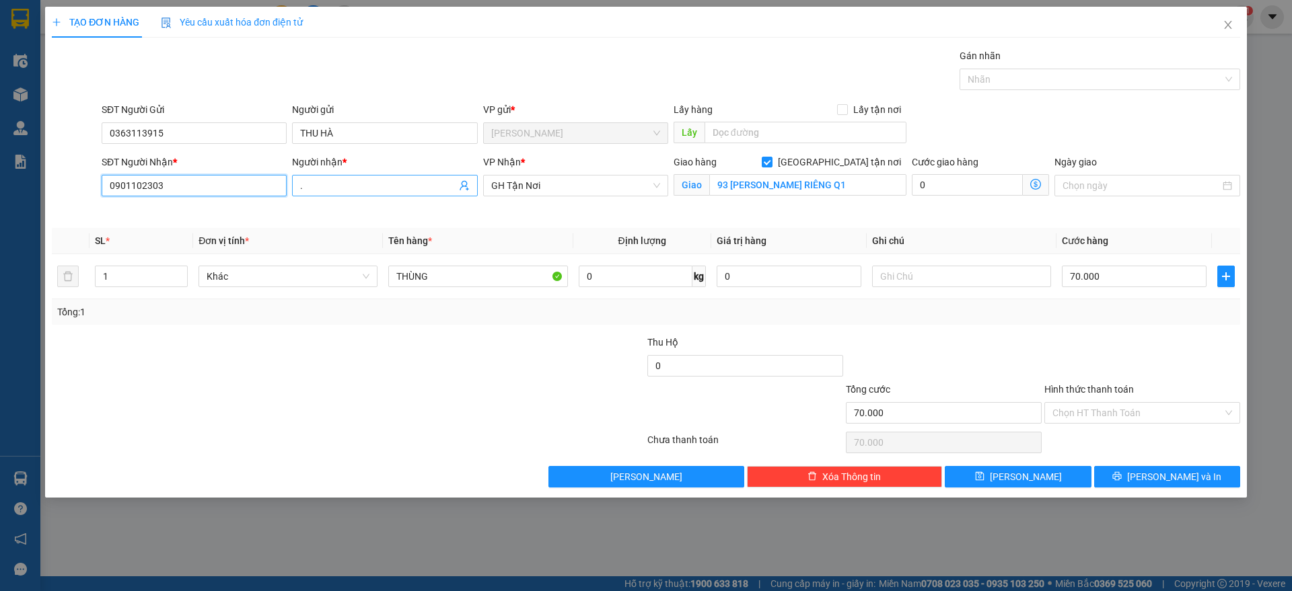
type input "0901102303"
click at [364, 176] on span "." at bounding box center [384, 186] width 185 height 22
click at [364, 178] on input "." at bounding box center [377, 185] width 155 height 15
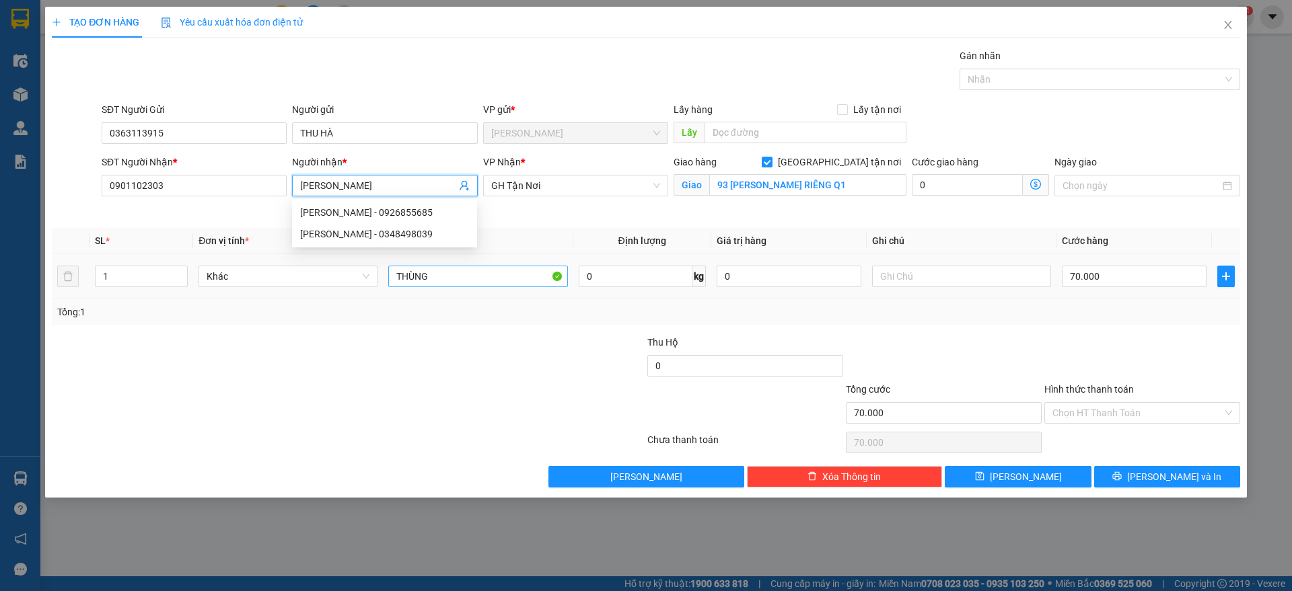
type input "[PERSON_NAME]"
click at [465, 282] on input "THÙNG" at bounding box center [477, 277] width 179 height 22
click at [464, 282] on input "THÙNG" at bounding box center [477, 277] width 179 height 22
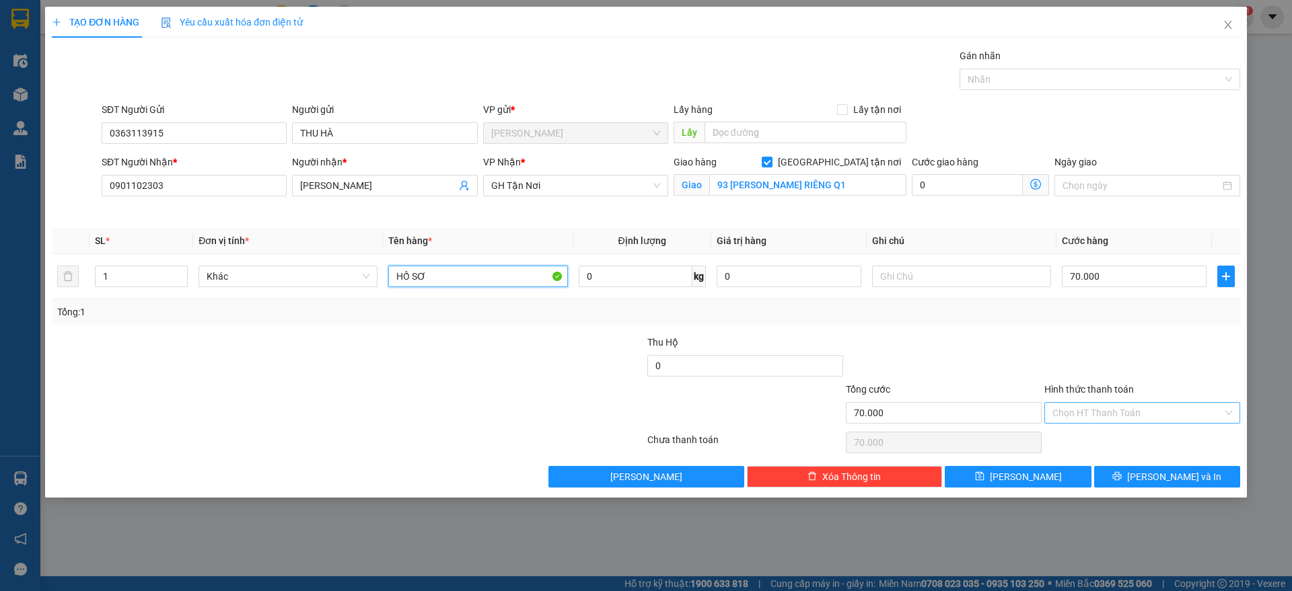
type input "HỒ SƠ"
click at [1175, 414] on input "Hình thức thanh toán" at bounding box center [1137, 413] width 170 height 20
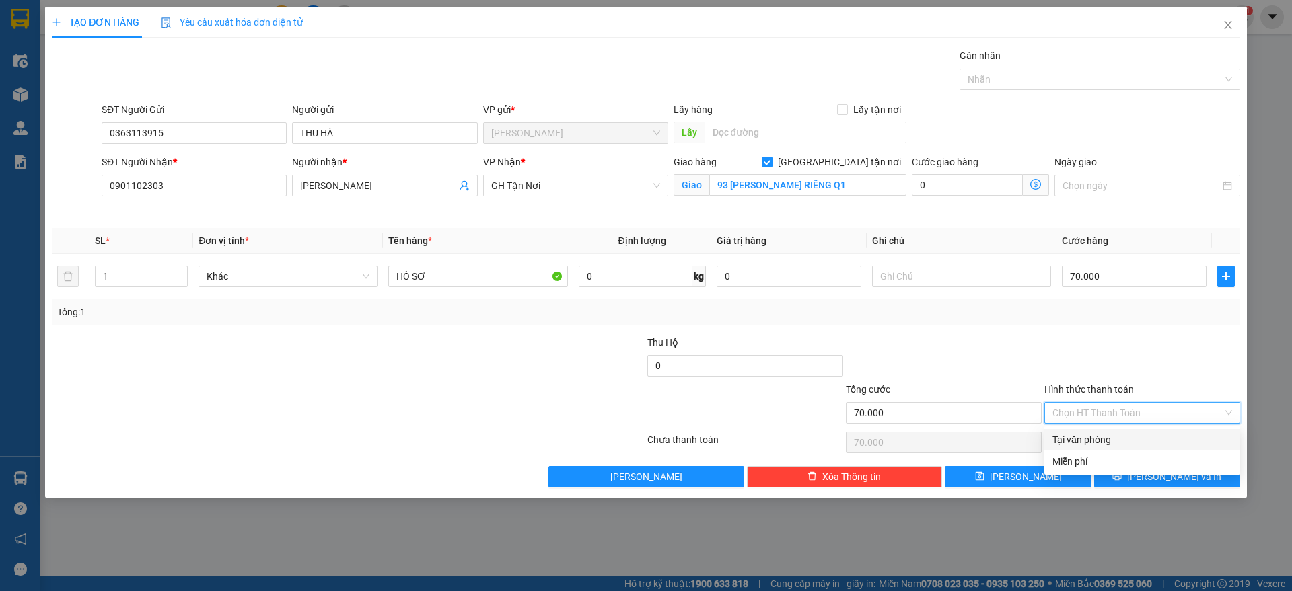
click at [1173, 441] on div "Tại văn phòng" at bounding box center [1142, 440] width 180 height 15
type input "0"
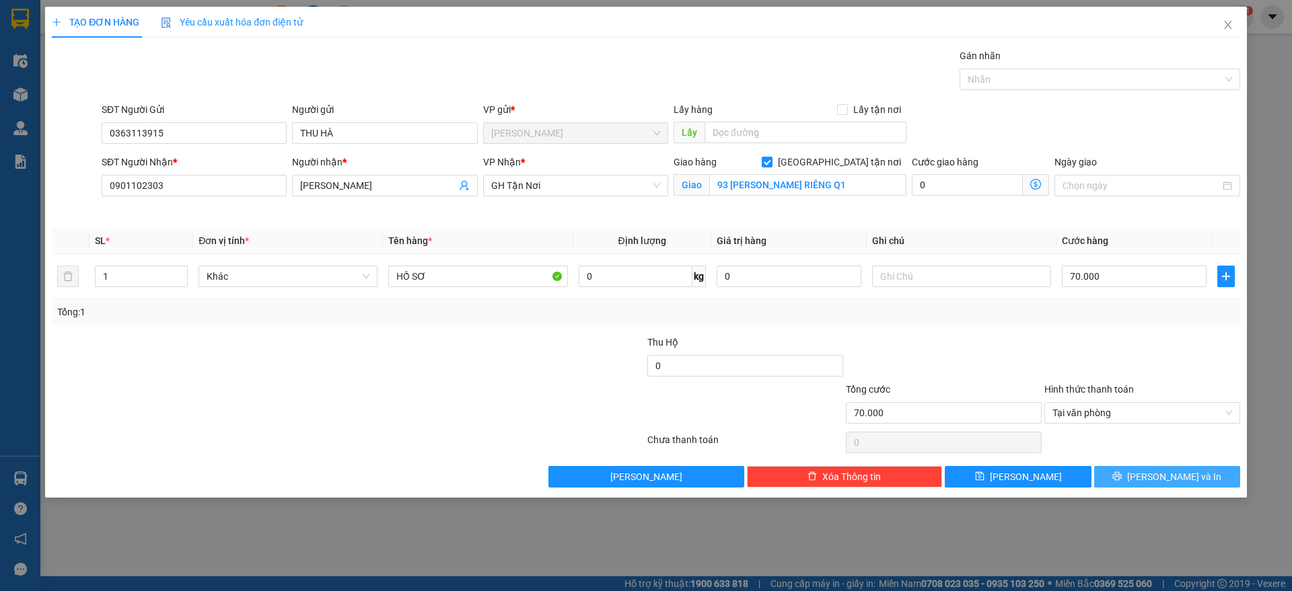
drag, startPoint x: 1175, startPoint y: 483, endPoint x: 1168, endPoint y: 484, distance: 6.8
click at [1173, 484] on button "[PERSON_NAME] và In" at bounding box center [1167, 477] width 146 height 22
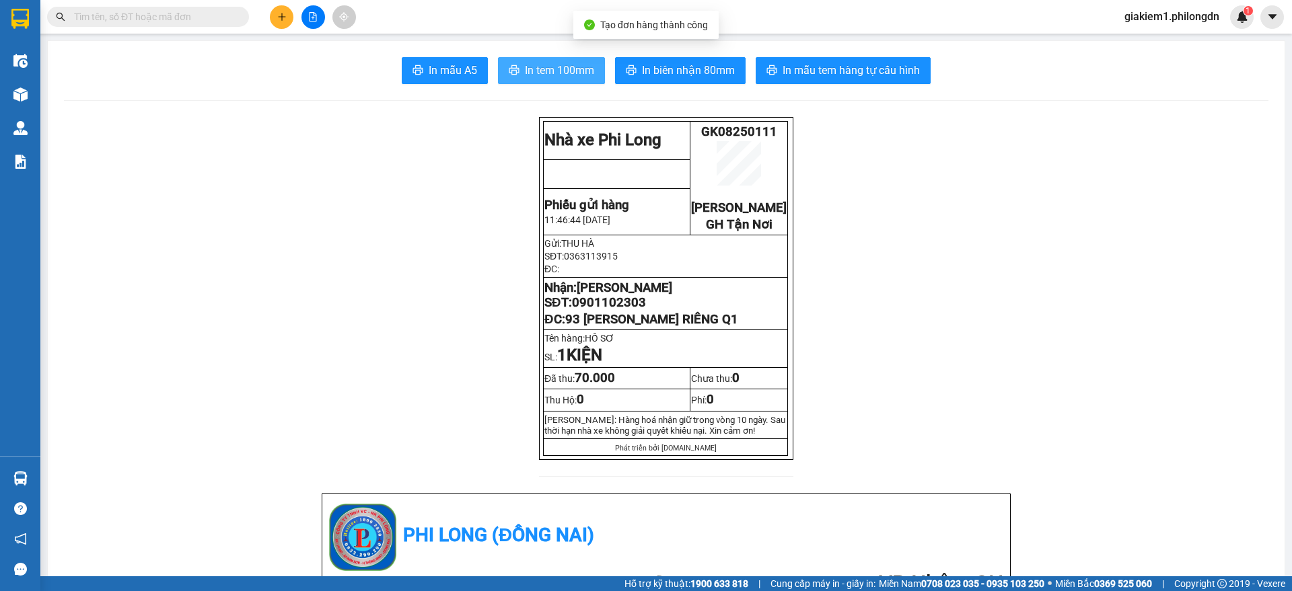
click at [583, 66] on span "In tem 100mm" at bounding box center [559, 70] width 69 height 17
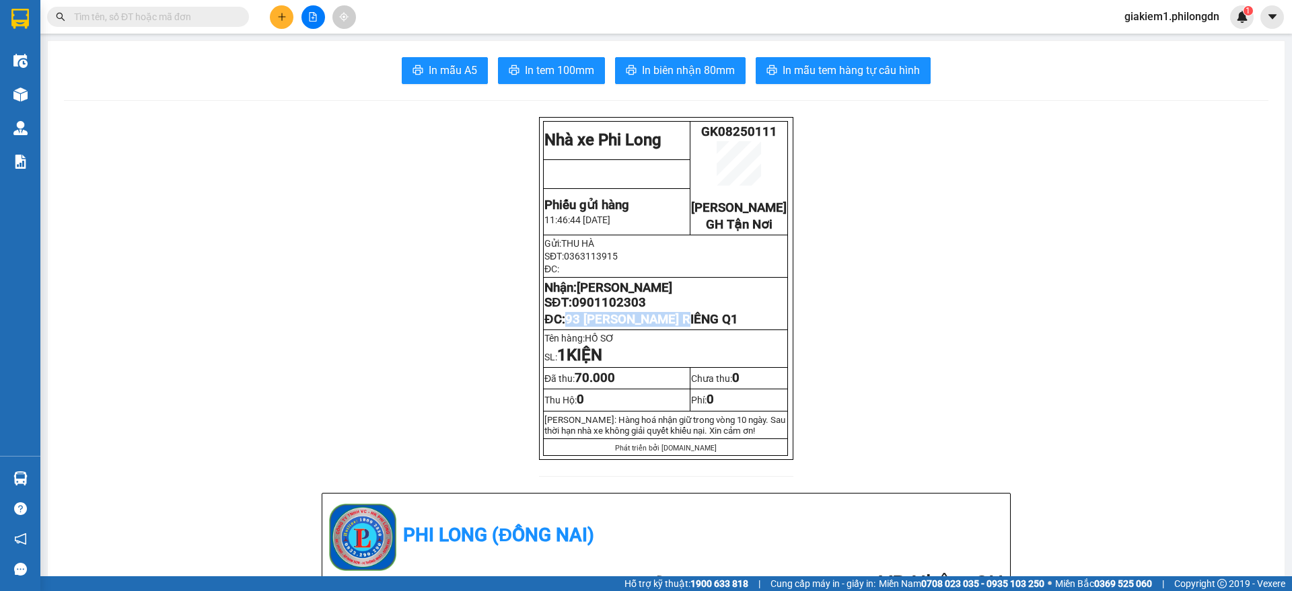
drag, startPoint x: 686, startPoint y: 337, endPoint x: 562, endPoint y: 348, distance: 124.3
click at [562, 330] on td "Nhận: [PERSON_NAME] SĐT: 0901102303 ĐC: 93 [PERSON_NAME] RIÊNG Q1" at bounding box center [666, 304] width 244 height 52
copy span "93 [PERSON_NAME] RIÊNG Q1"
click at [601, 310] on span "0901102303" at bounding box center [609, 302] width 74 height 15
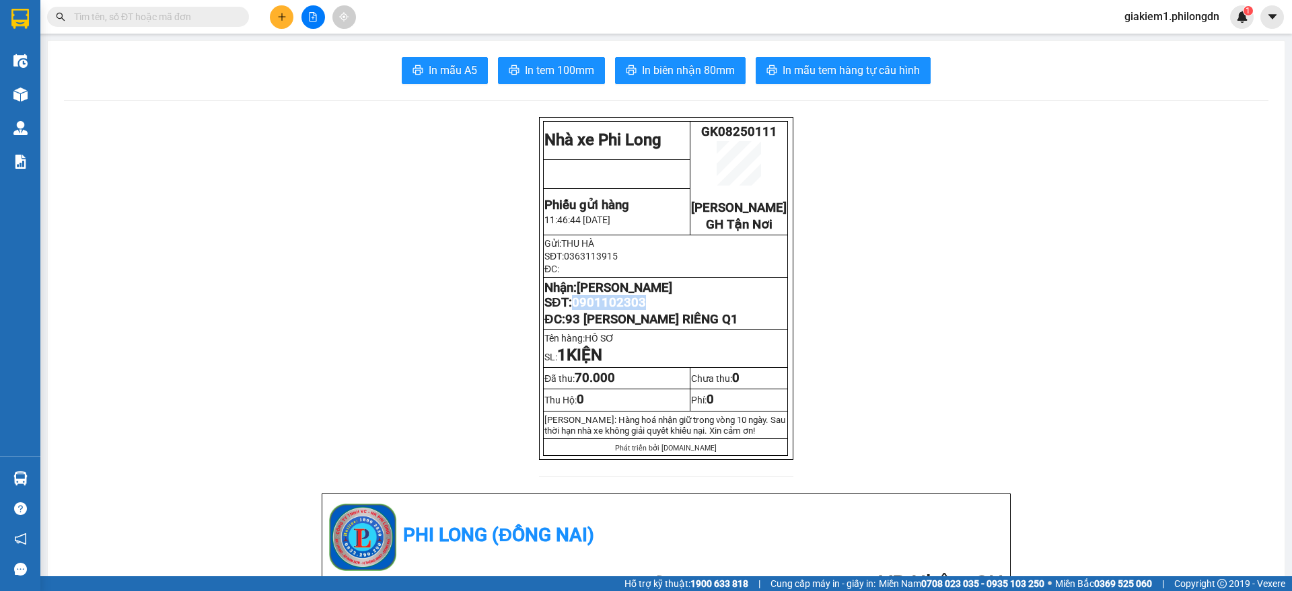
copy span "0901102303"
click at [289, 11] on button at bounding box center [282, 17] width 24 height 24
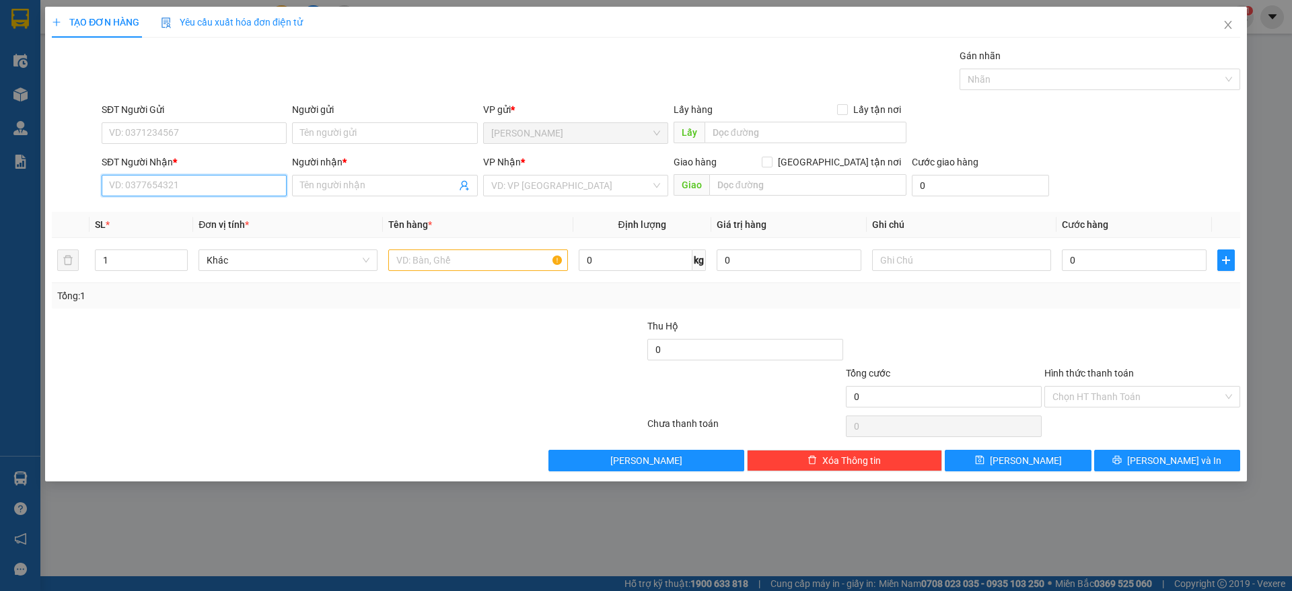
click at [231, 191] on input "SĐT Người Nhận *" at bounding box center [194, 186] width 185 height 22
type input "0938239478"
click at [328, 180] on input "Người nhận *" at bounding box center [377, 185] width 155 height 15
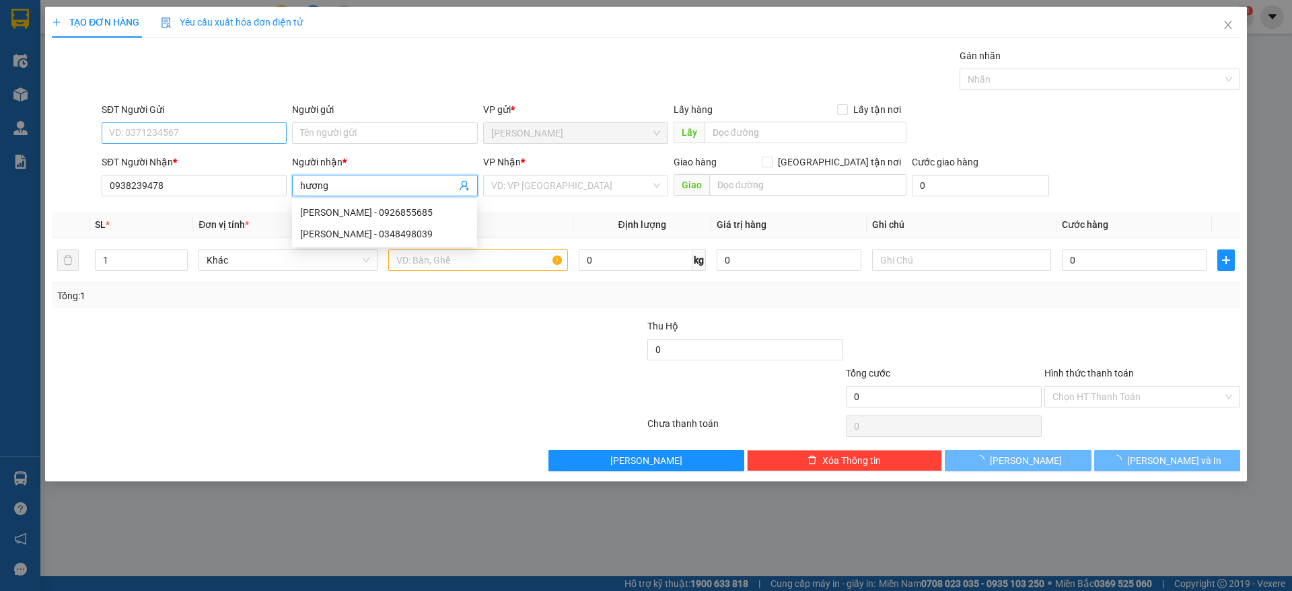
type input "hương"
click at [213, 130] on input "SĐT Người Gửi" at bounding box center [194, 133] width 185 height 22
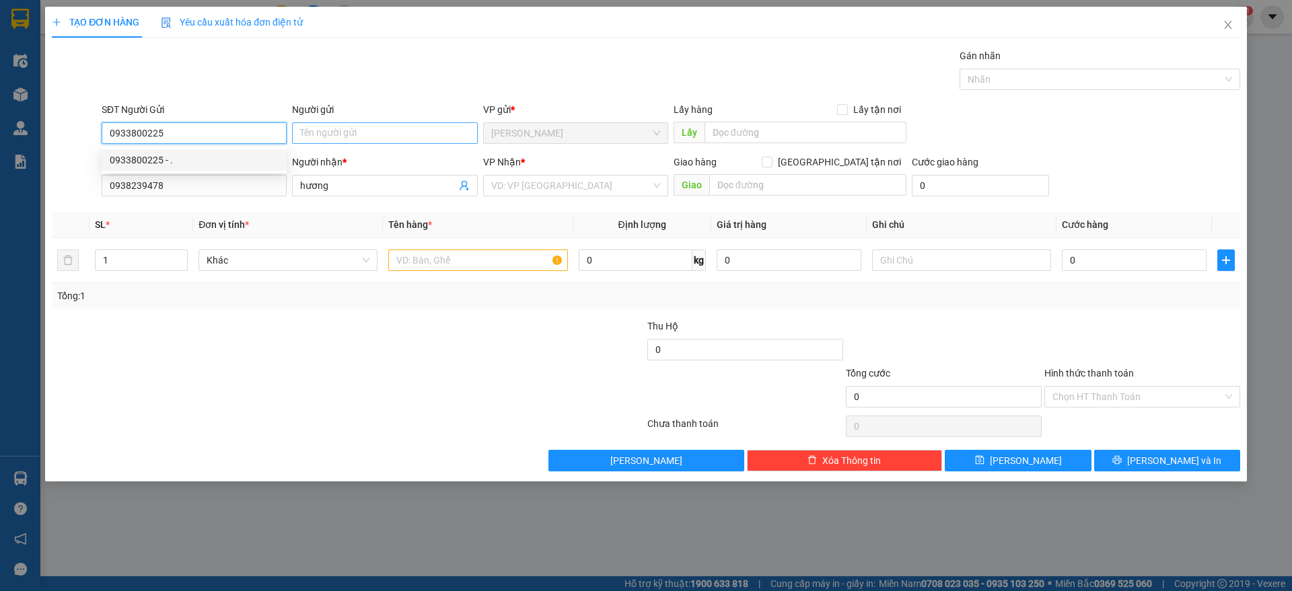
type input "0933800225"
click at [318, 138] on input "Người gửi" at bounding box center [384, 133] width 185 height 22
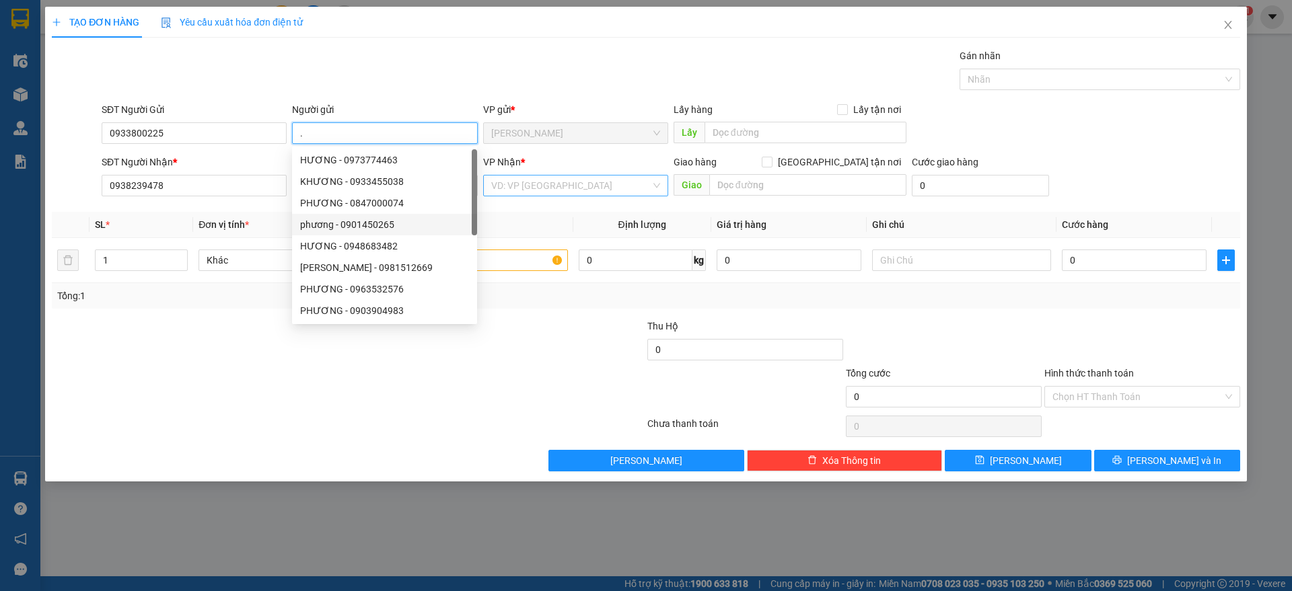
type input "."
click at [552, 190] on input "search" at bounding box center [570, 186] width 159 height 20
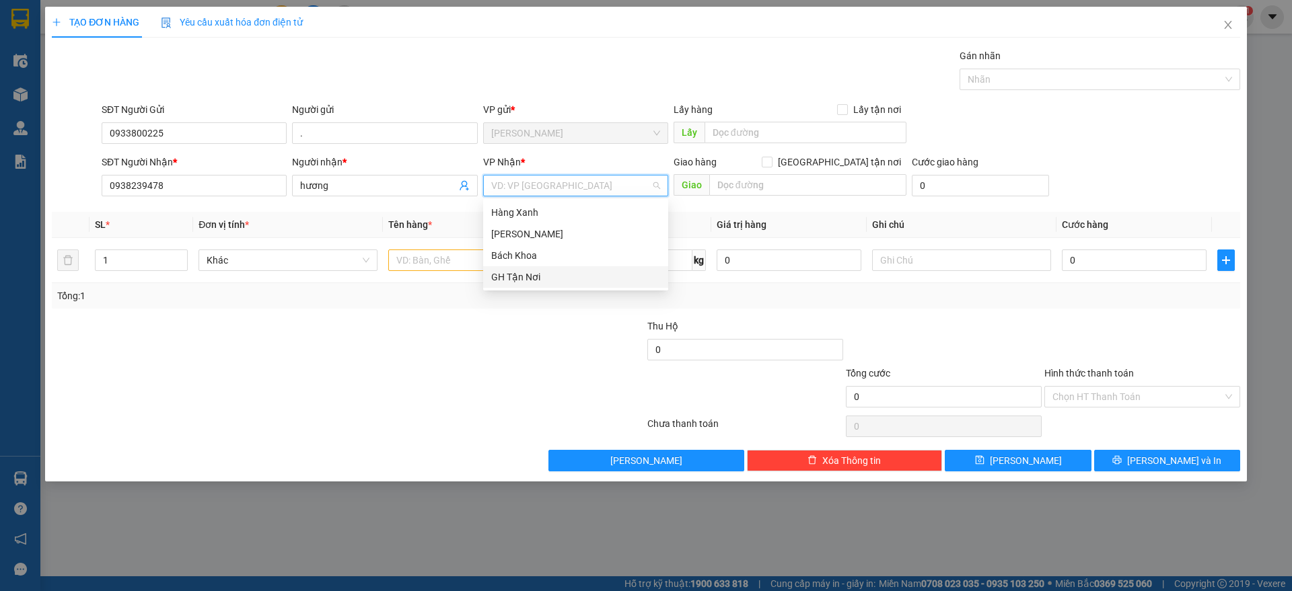
click at [507, 279] on div "GH Tận Nơi" at bounding box center [575, 277] width 169 height 15
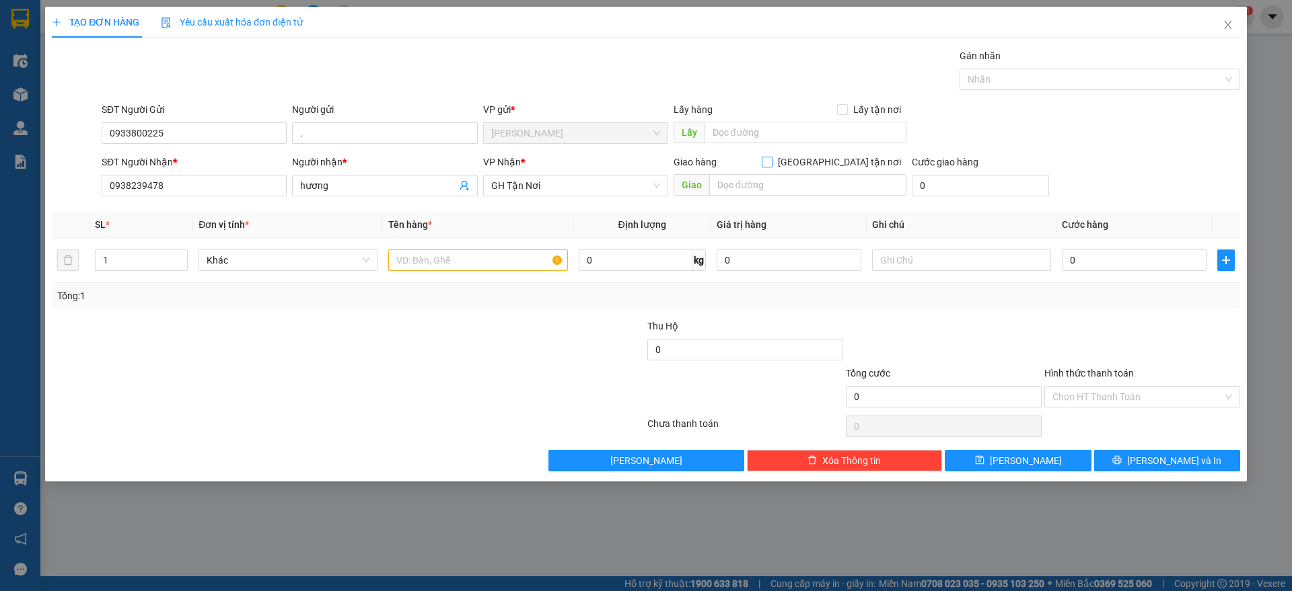
click at [771, 163] on input "[GEOGRAPHIC_DATA] tận nơi" at bounding box center [766, 161] width 9 height 9
checkbox input "true"
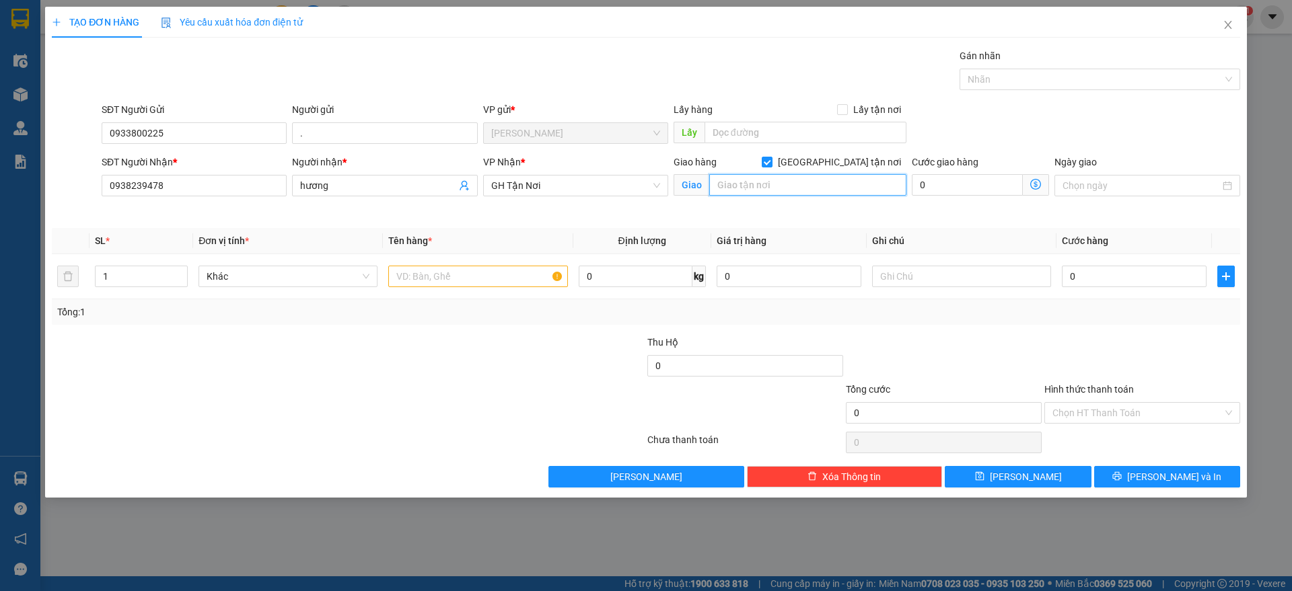
click at [805, 192] on input "text" at bounding box center [807, 185] width 197 height 22
type input "345/128A [PERSON_NAME], CẦU KHO Q1"
click at [444, 269] on input "text" at bounding box center [477, 277] width 179 height 22
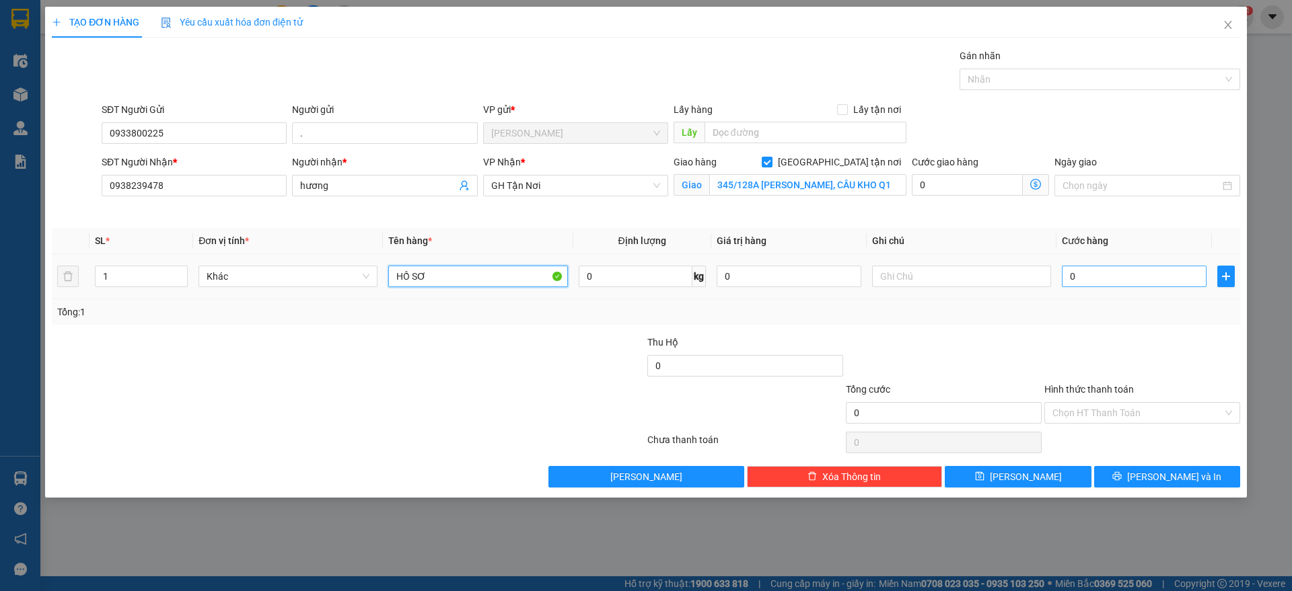
type input "HỒ SƠ"
click at [1132, 276] on input "0" at bounding box center [1134, 277] width 145 height 22
type input "6"
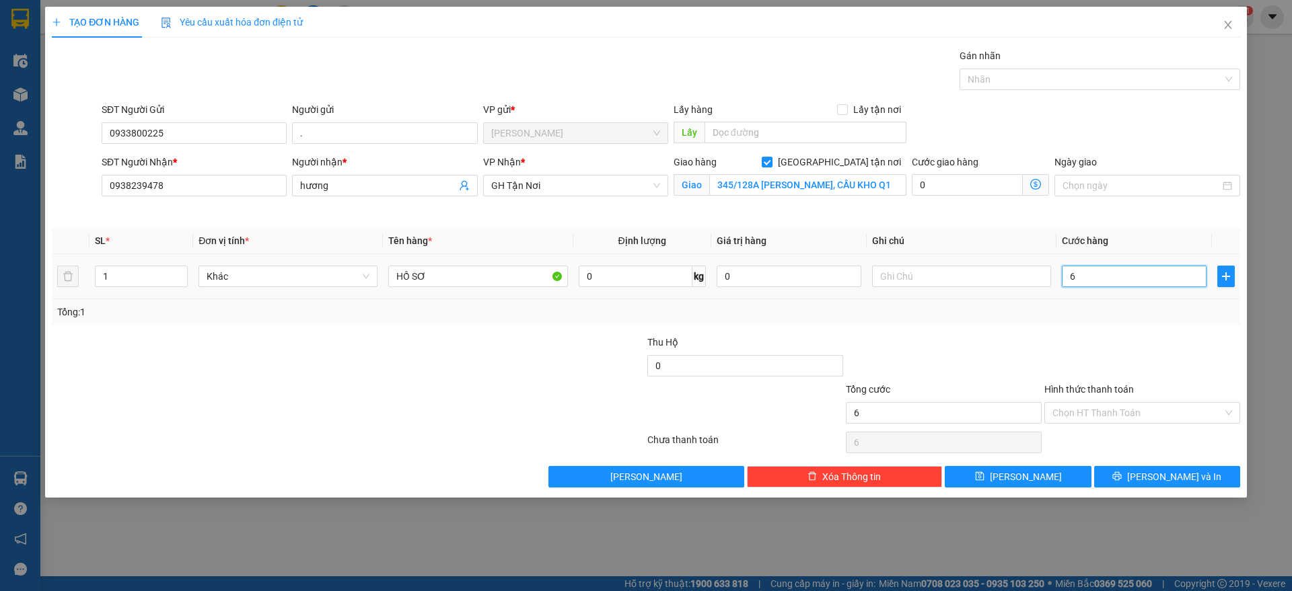
type input "60"
type input "600"
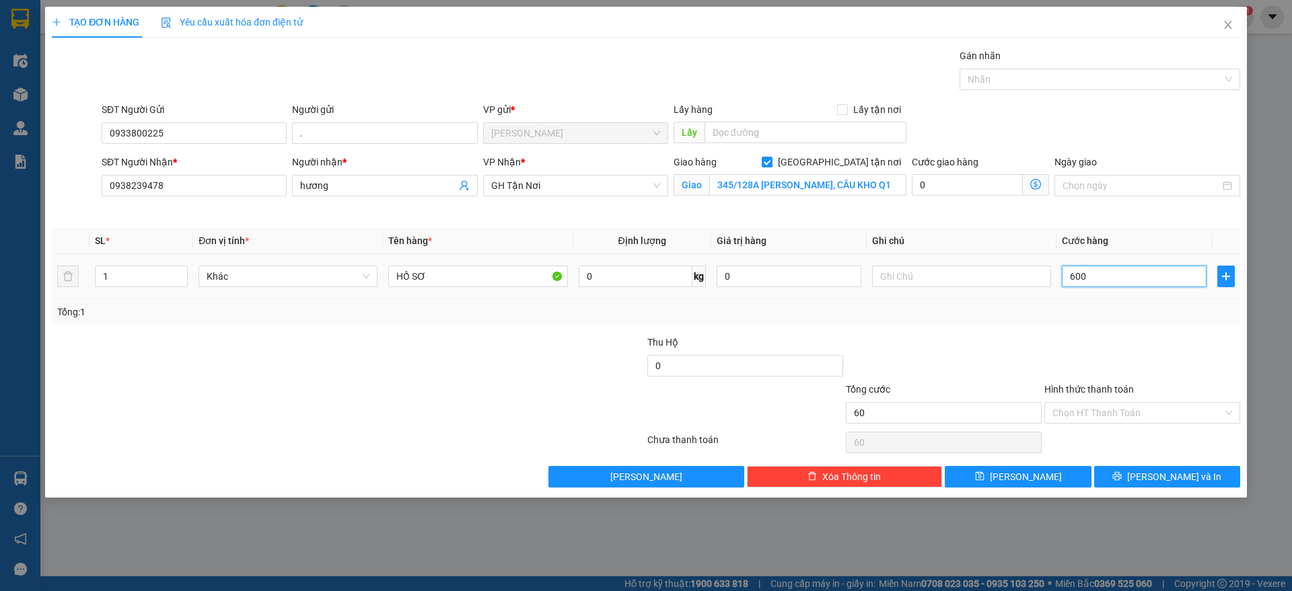
type input "600"
type input "6.000"
type input "60.000"
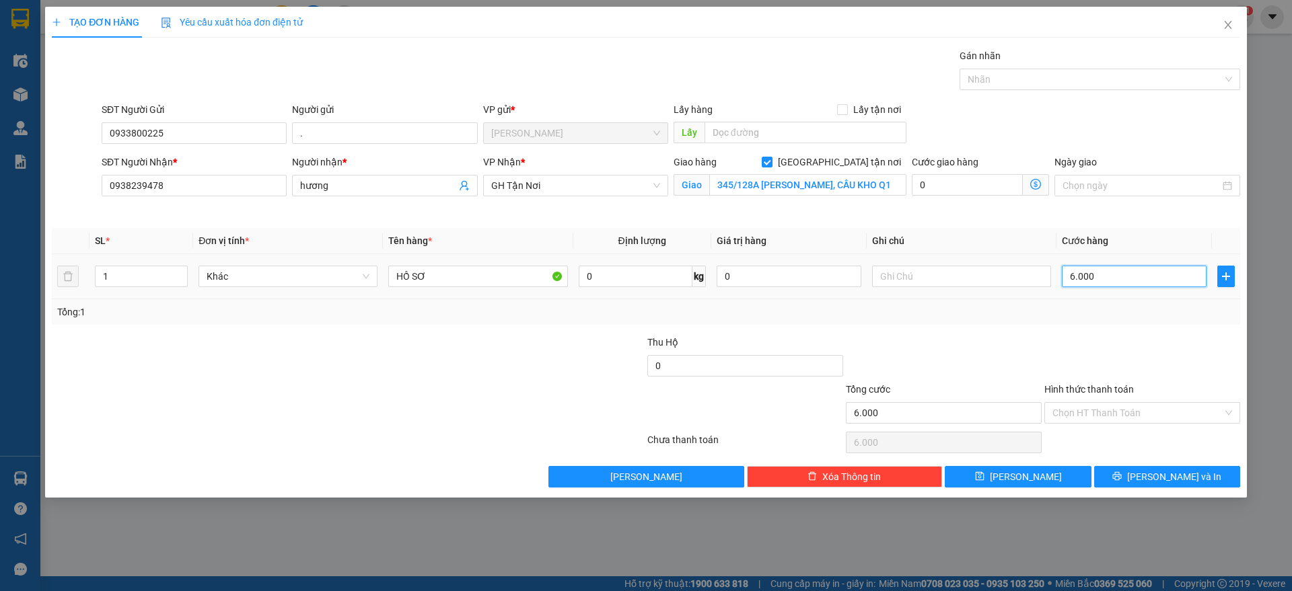
type input "60.000"
click at [1097, 421] on input "Hình thức thanh toán" at bounding box center [1137, 413] width 170 height 20
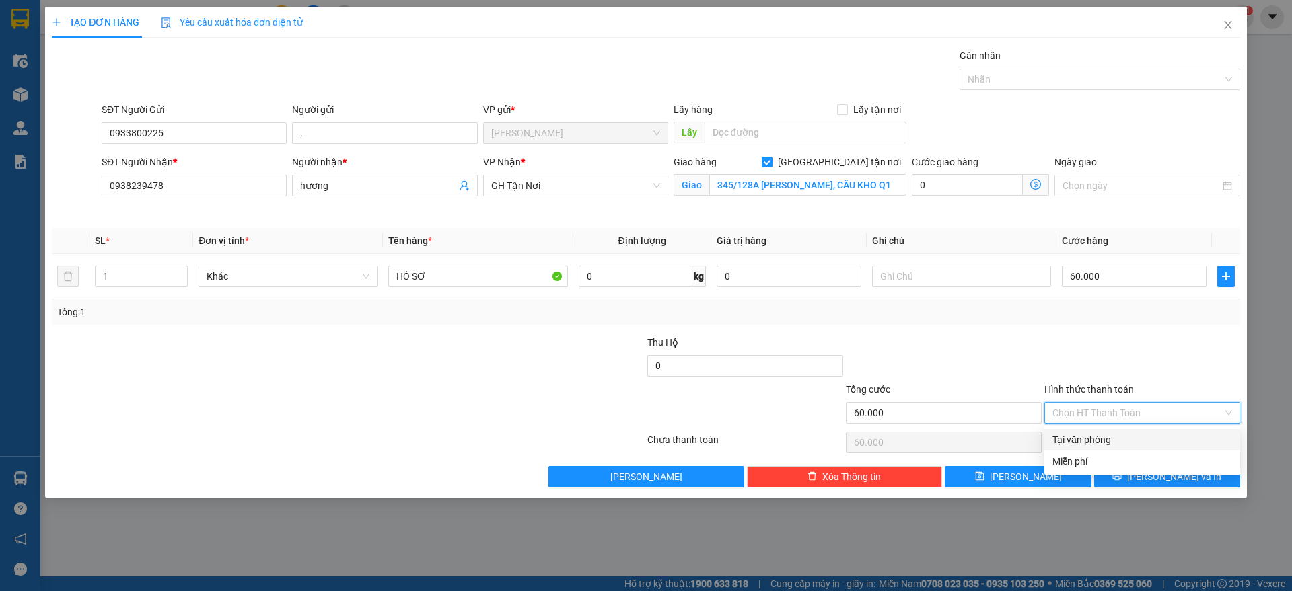
click at [1089, 437] on div "Tại văn phòng" at bounding box center [1142, 440] width 180 height 15
type input "0"
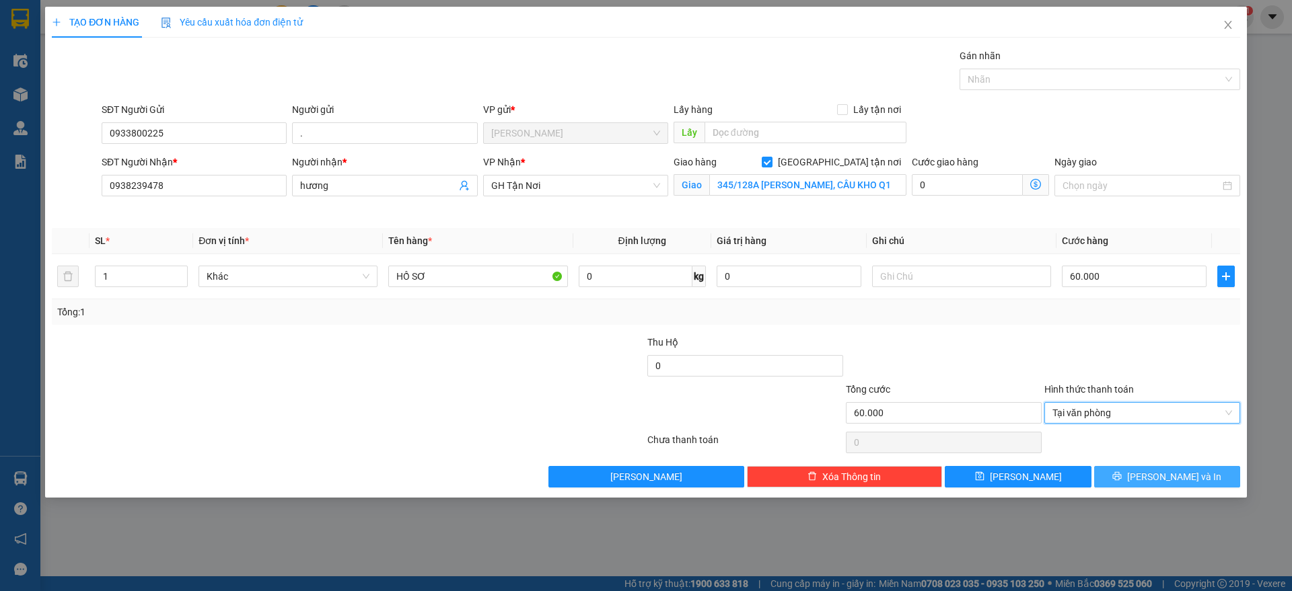
click at [1116, 470] on button "[PERSON_NAME] và In" at bounding box center [1167, 477] width 146 height 22
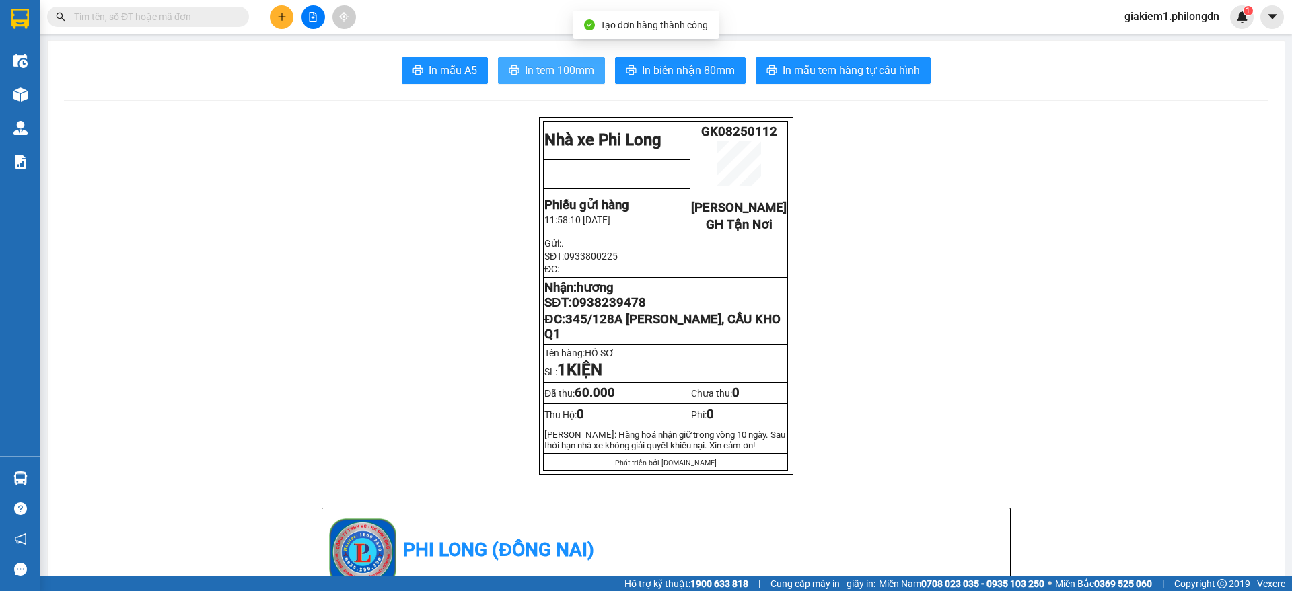
click at [552, 63] on span "In tem 100mm" at bounding box center [559, 70] width 69 height 17
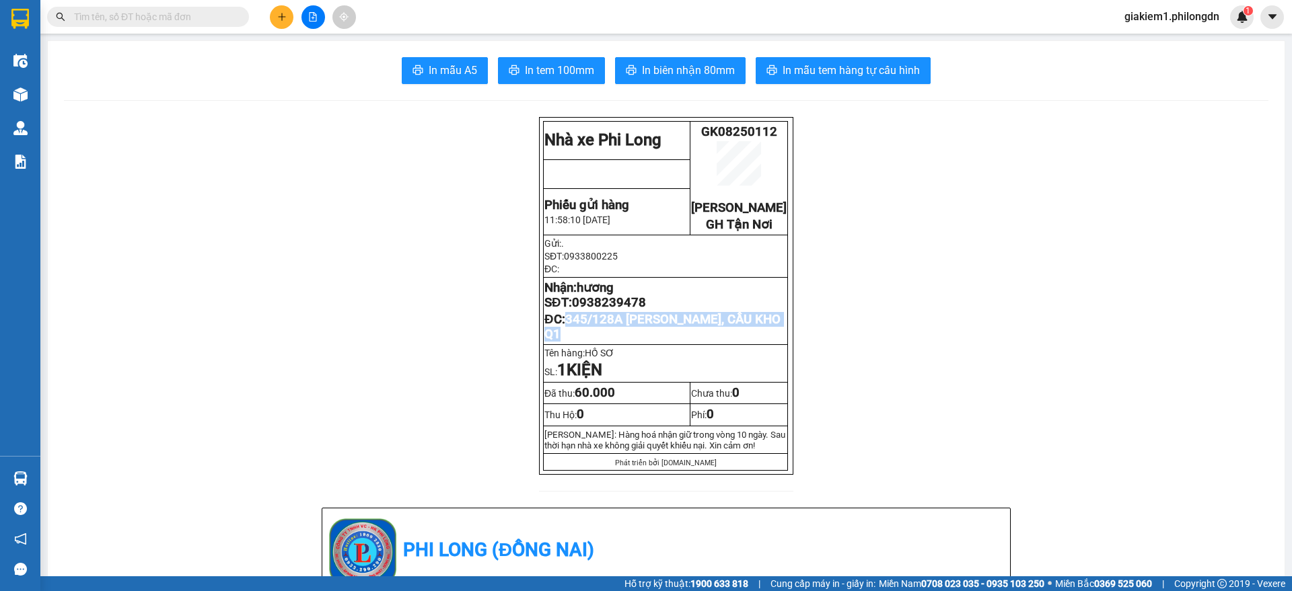
drag, startPoint x: 597, startPoint y: 352, endPoint x: 561, endPoint y: 342, distance: 37.7
click at [561, 342] on p "ĐC: 345/128A [PERSON_NAME], CẦU KHO Q1" at bounding box center [665, 327] width 242 height 30
copy span "345/128A [PERSON_NAME], CẦU KHO Q1"
click at [595, 310] on span "0938239478" at bounding box center [609, 302] width 74 height 15
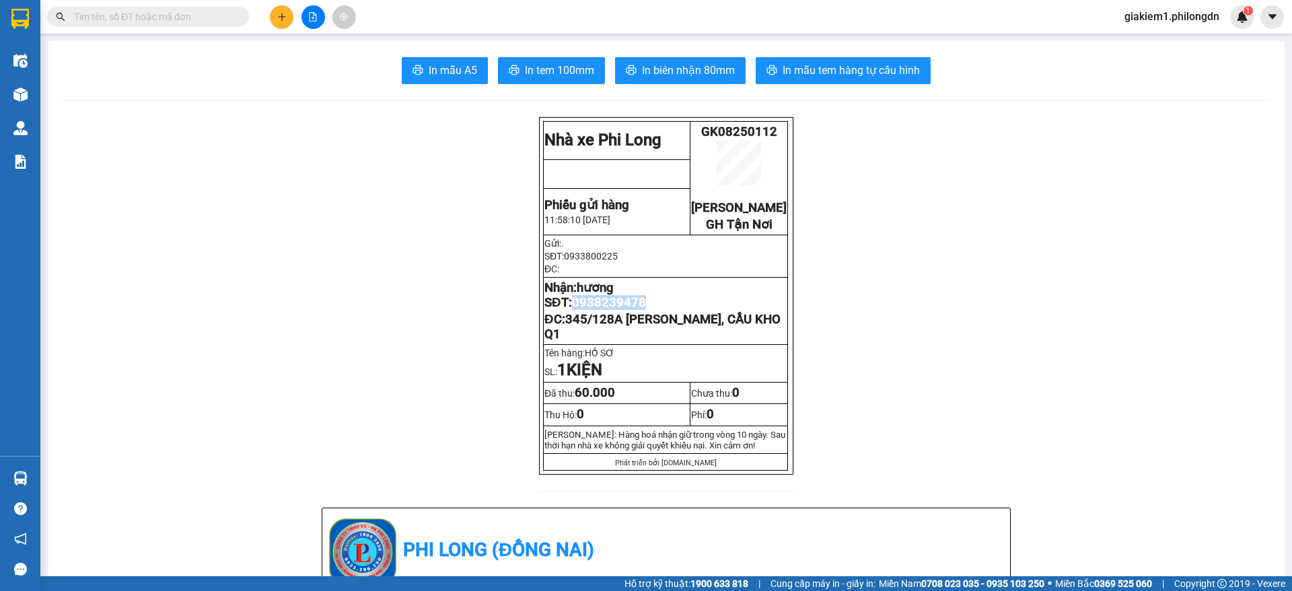
copy span "0938239478"
